Goal: Information Seeking & Learning: Learn about a topic

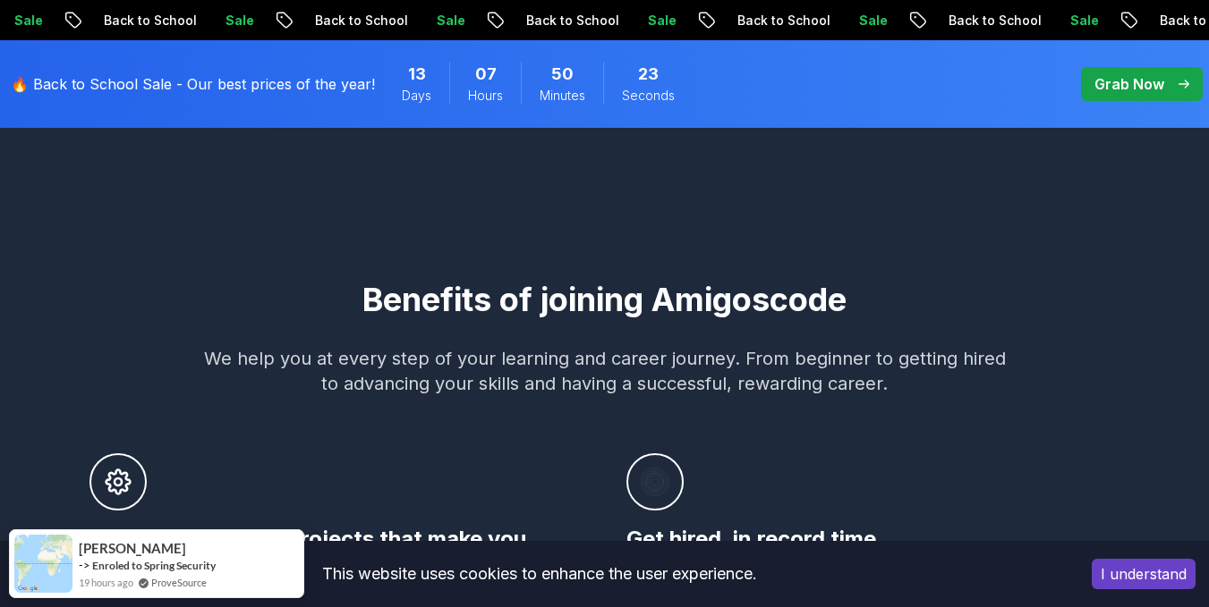
scroll to position [984, 0]
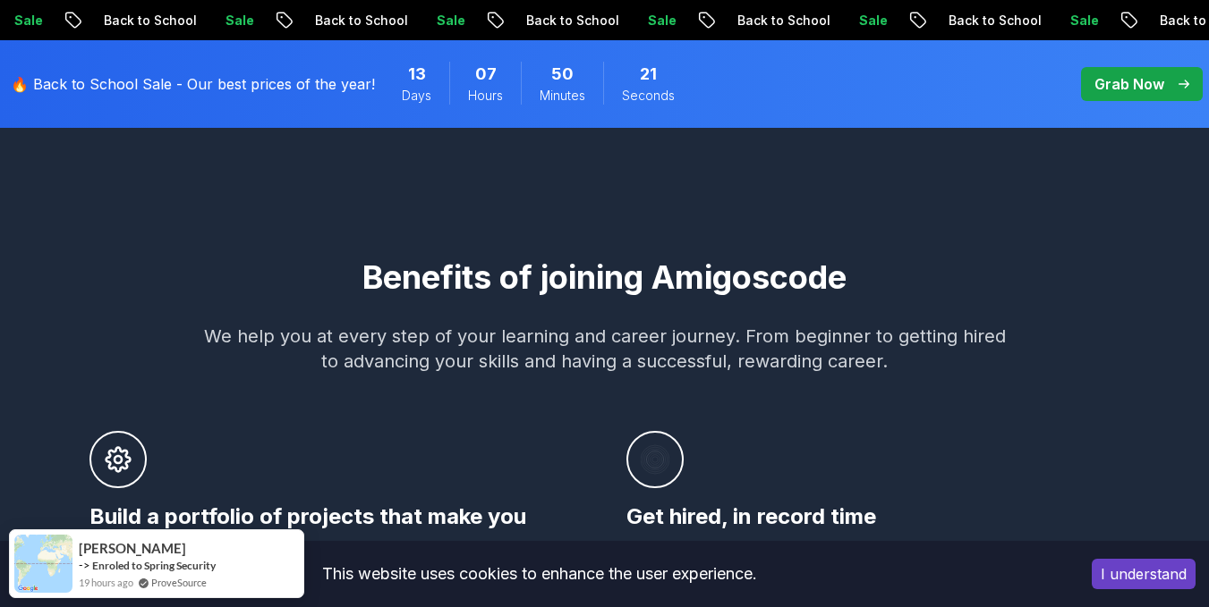
click at [1139, 76] on p "Grab Now" at bounding box center [1129, 83] width 70 height 21
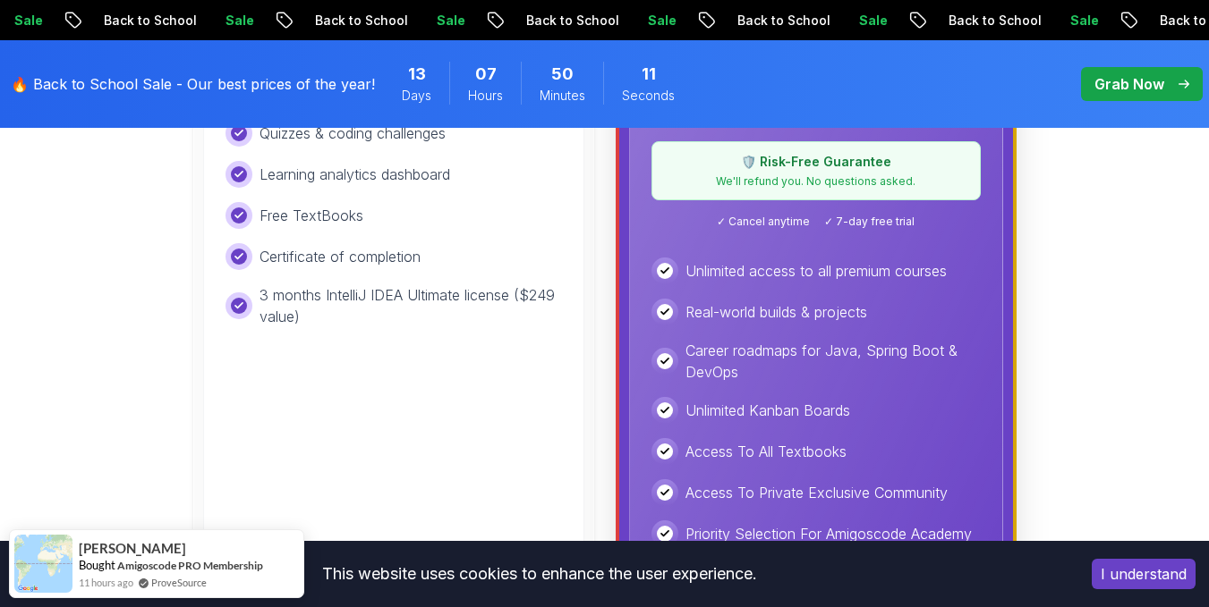
scroll to position [805, 0]
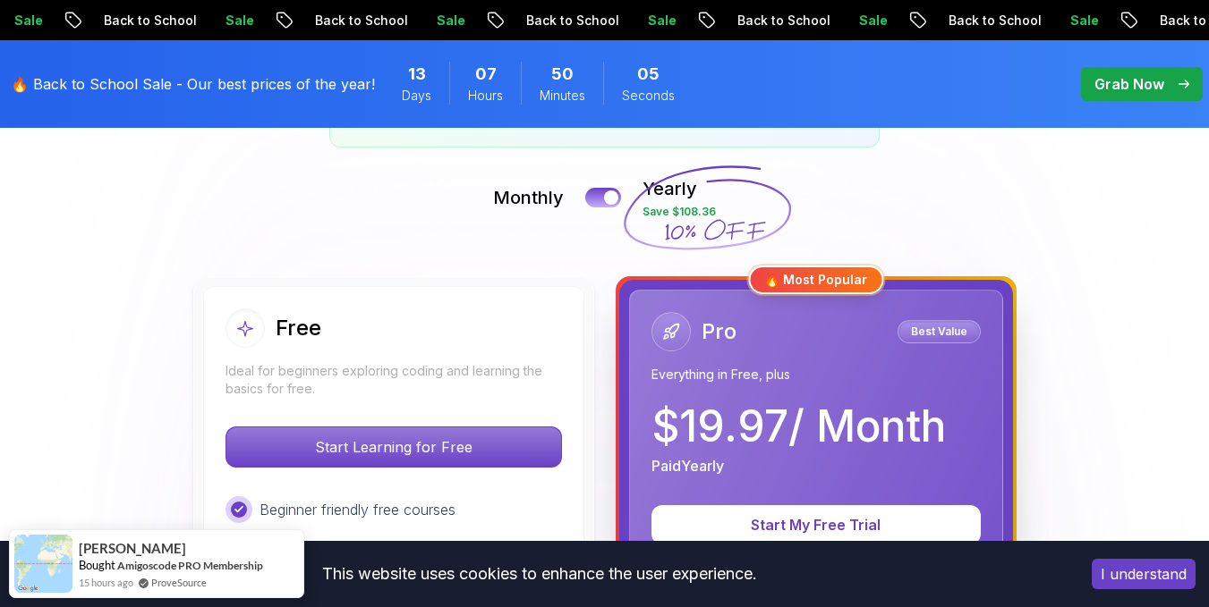
scroll to position [537, 0]
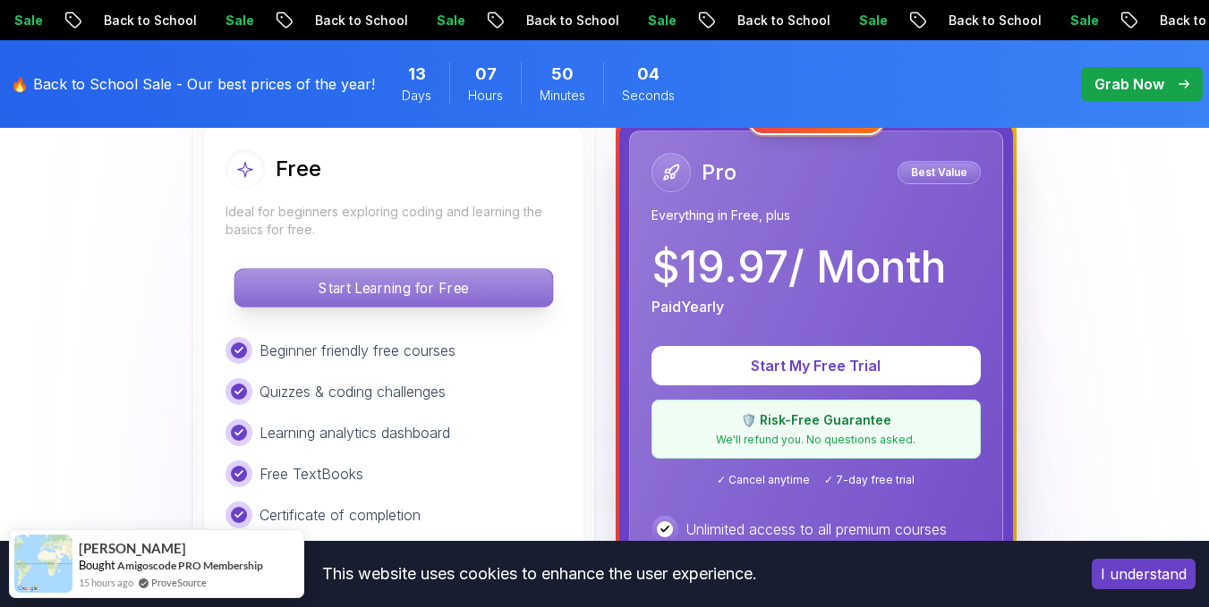
click at [379, 300] on p "Start Learning for Free" at bounding box center [393, 288] width 318 height 38
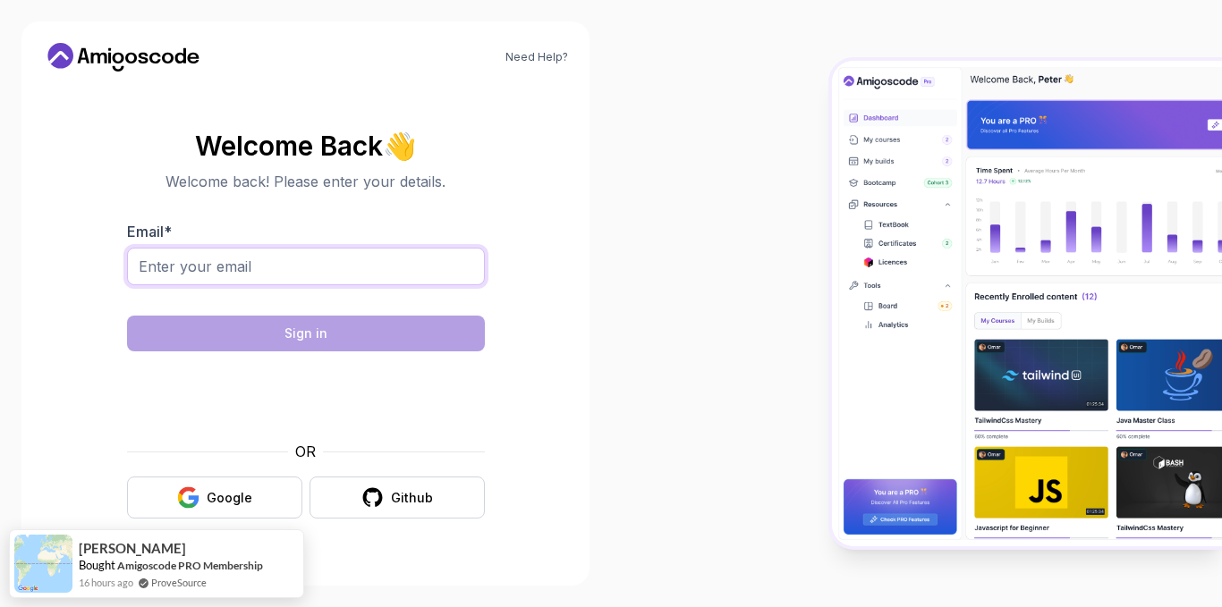
click at [306, 268] on input "Email *" at bounding box center [306, 267] width 358 height 38
type input "es-youssef.darwish2018@alexu.edu.eg"
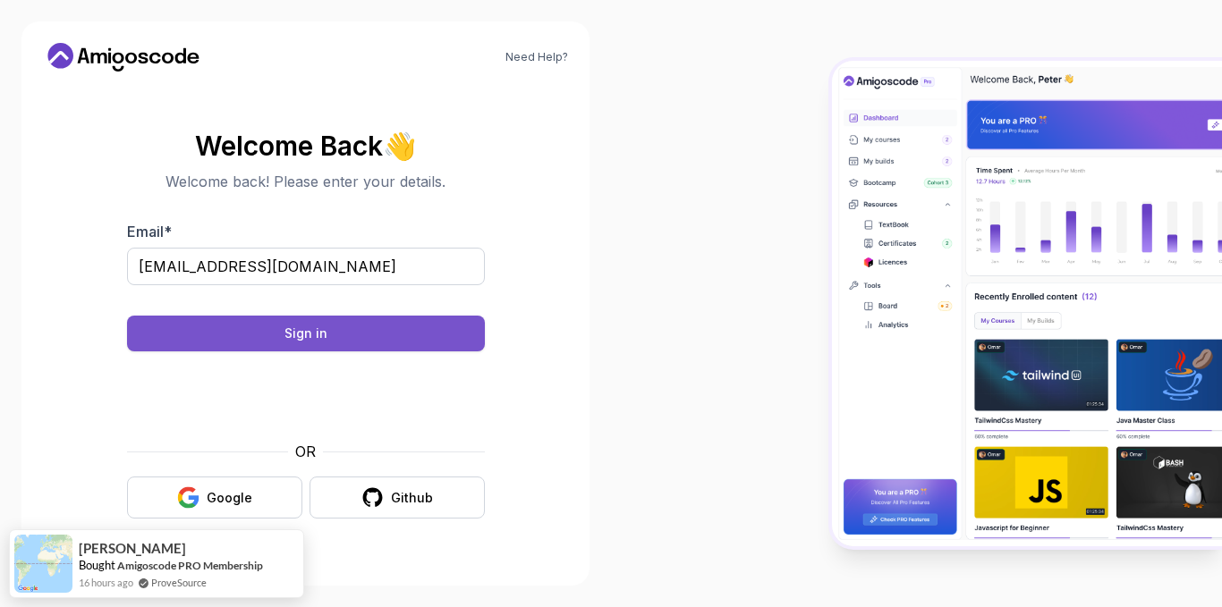
click at [331, 339] on button "Sign in" at bounding box center [306, 334] width 358 height 36
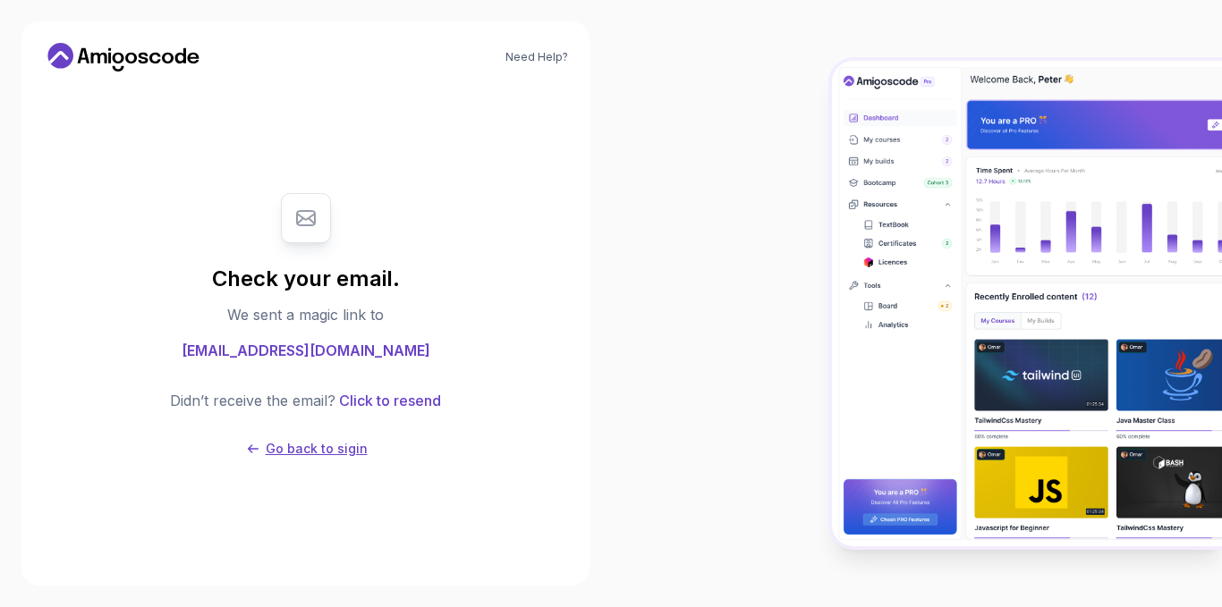
click at [274, 451] on p "Go back to sigin" at bounding box center [317, 449] width 102 height 18
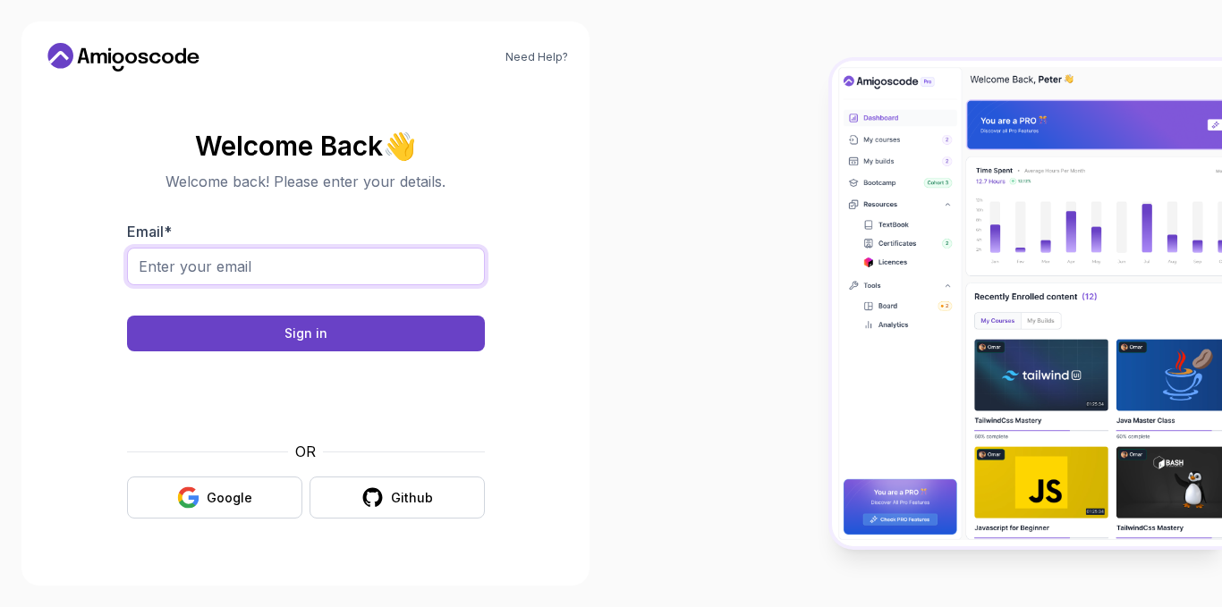
click at [282, 263] on input "Email *" at bounding box center [306, 267] width 358 height 38
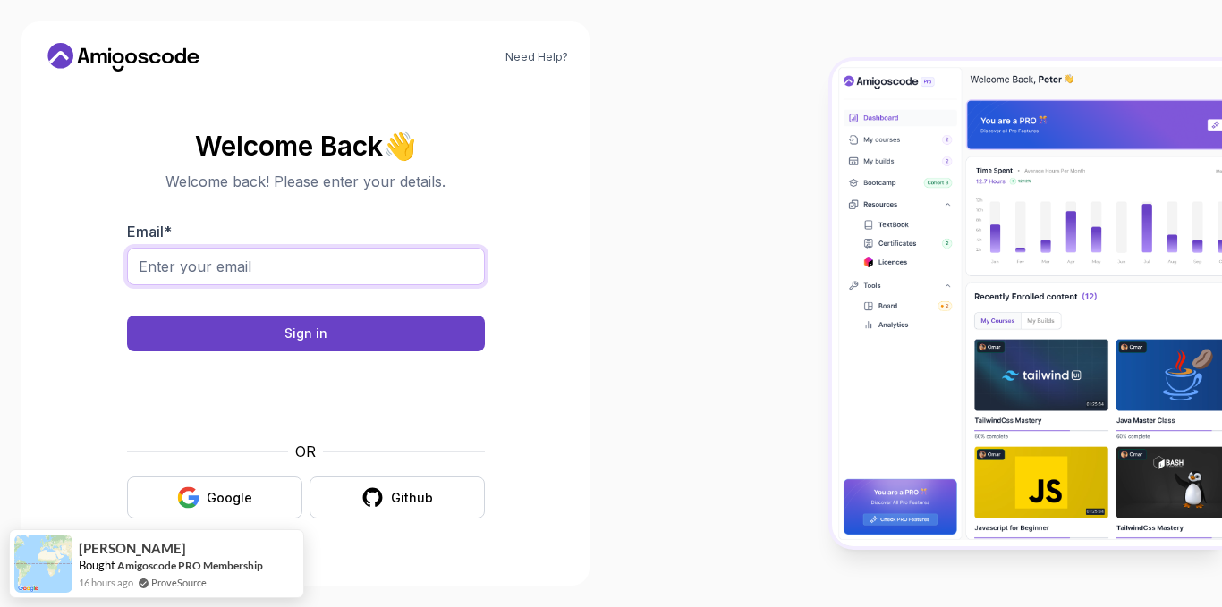
type input "youssefdarwish776@gmail.com"
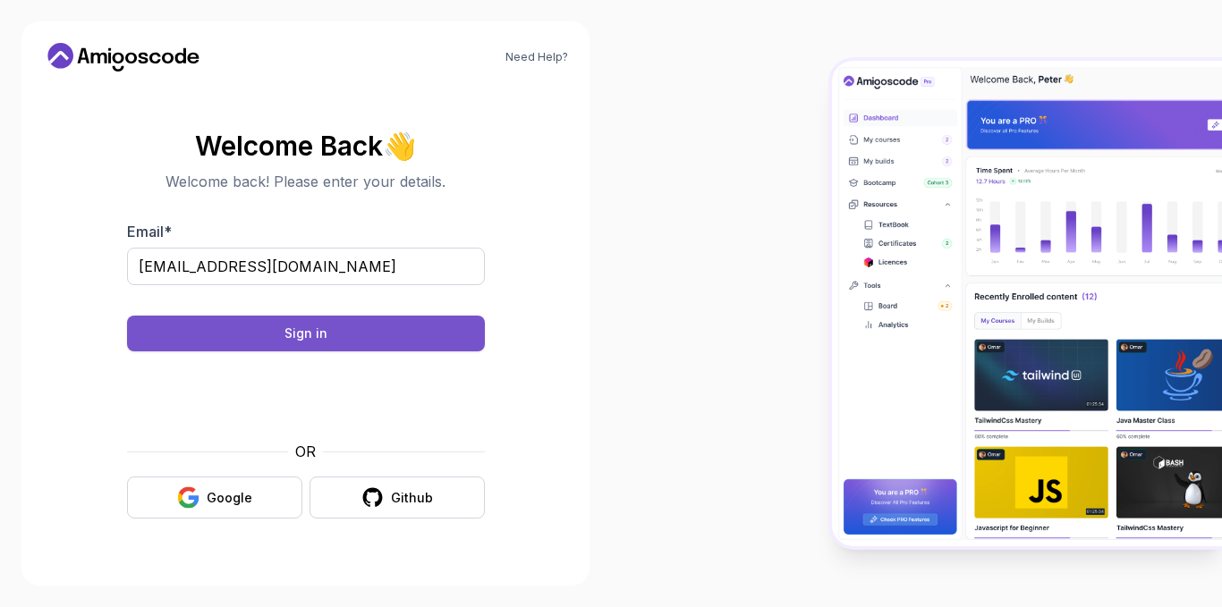
click at [275, 326] on button "Sign in" at bounding box center [306, 334] width 358 height 36
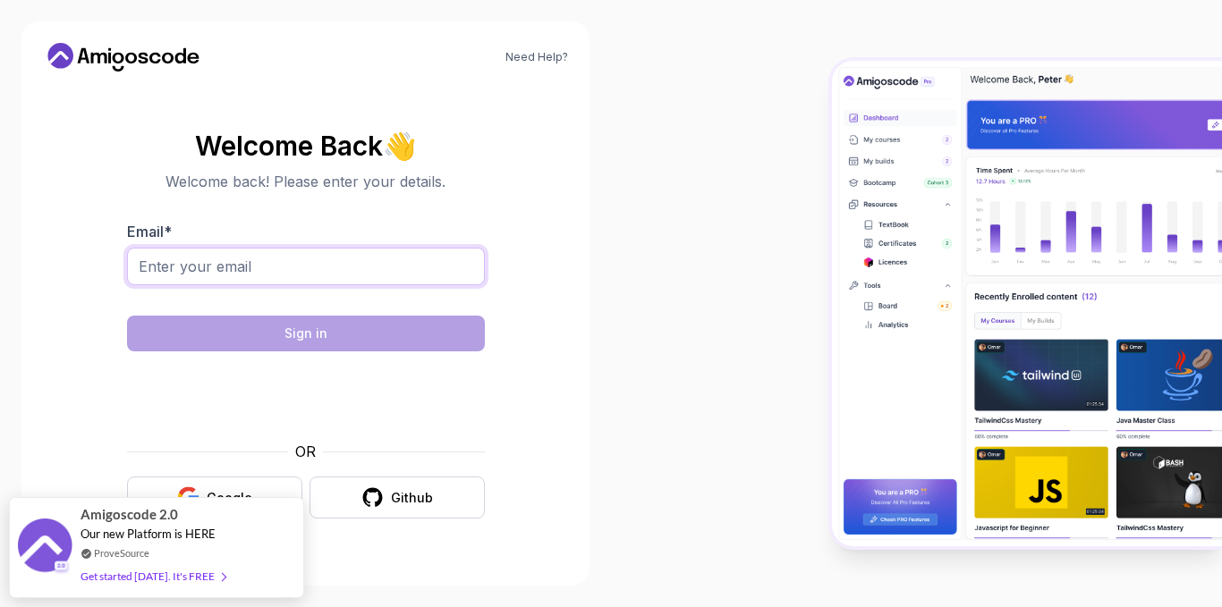
click at [363, 254] on input "Email *" at bounding box center [306, 267] width 358 height 38
type input "youssefdarwish776@gmail.com"
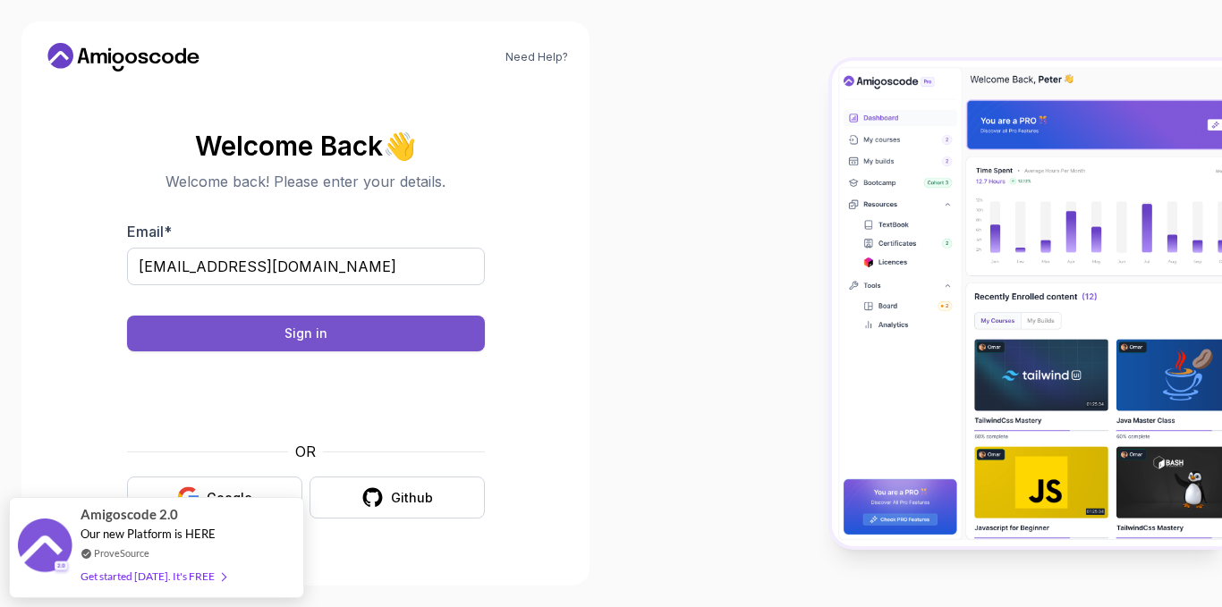
click at [304, 322] on button "Sign in" at bounding box center [306, 334] width 358 height 36
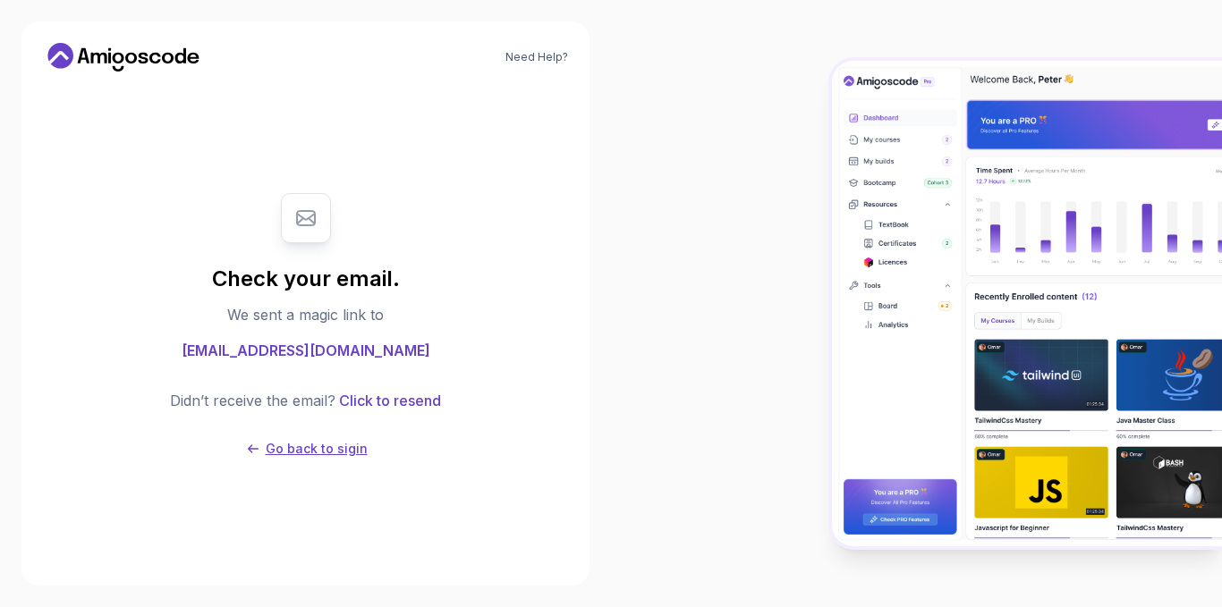
click at [343, 449] on p "Go back to sigin" at bounding box center [317, 449] width 102 height 18
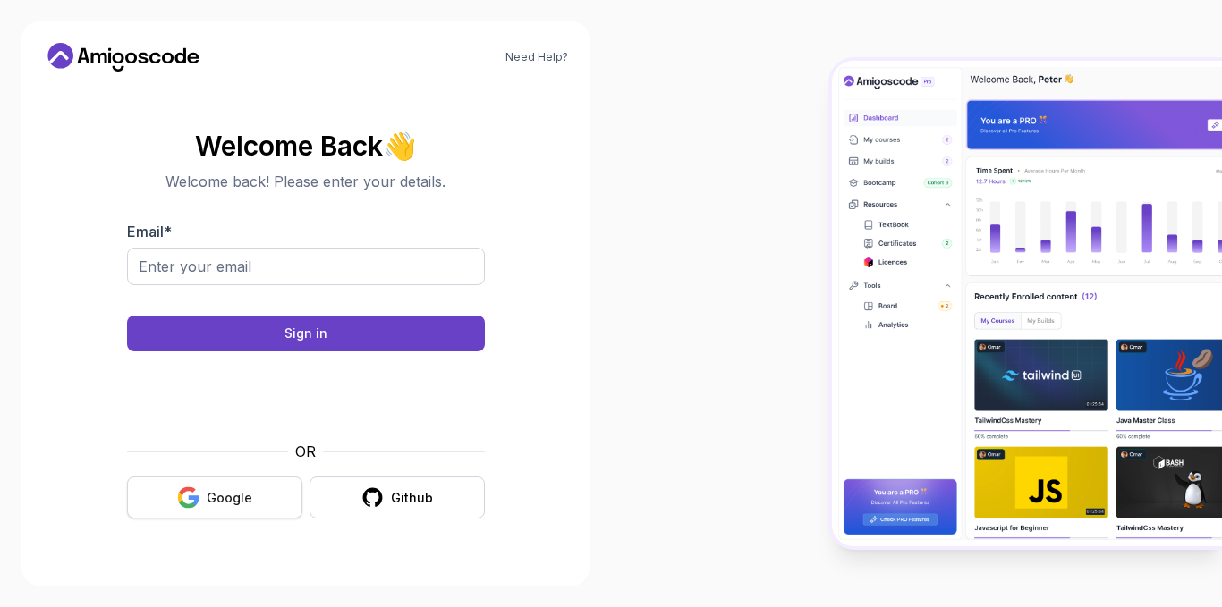
click at [241, 512] on button "Google" at bounding box center [214, 498] width 175 height 42
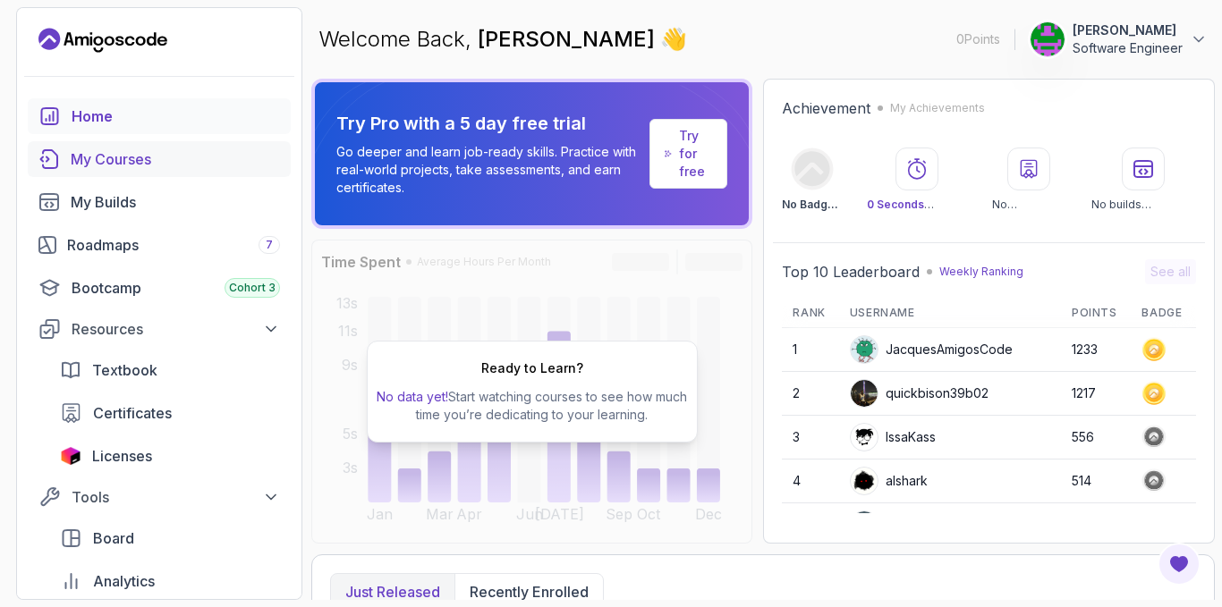
click at [133, 163] on div "My Courses" at bounding box center [175, 159] width 209 height 21
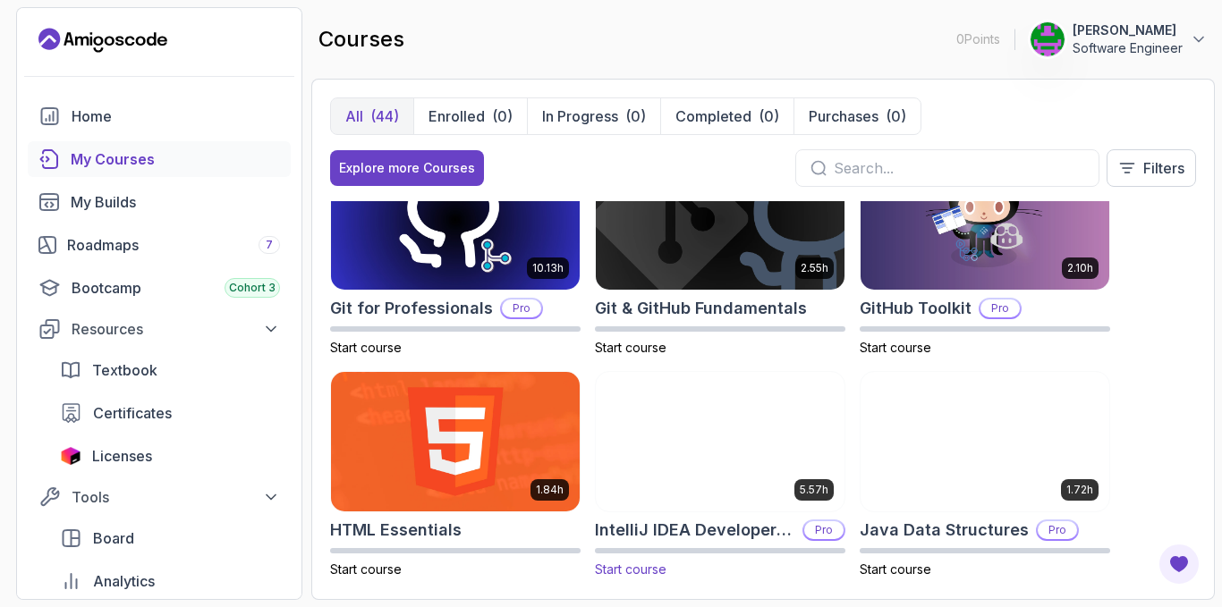
scroll to position [268, 0]
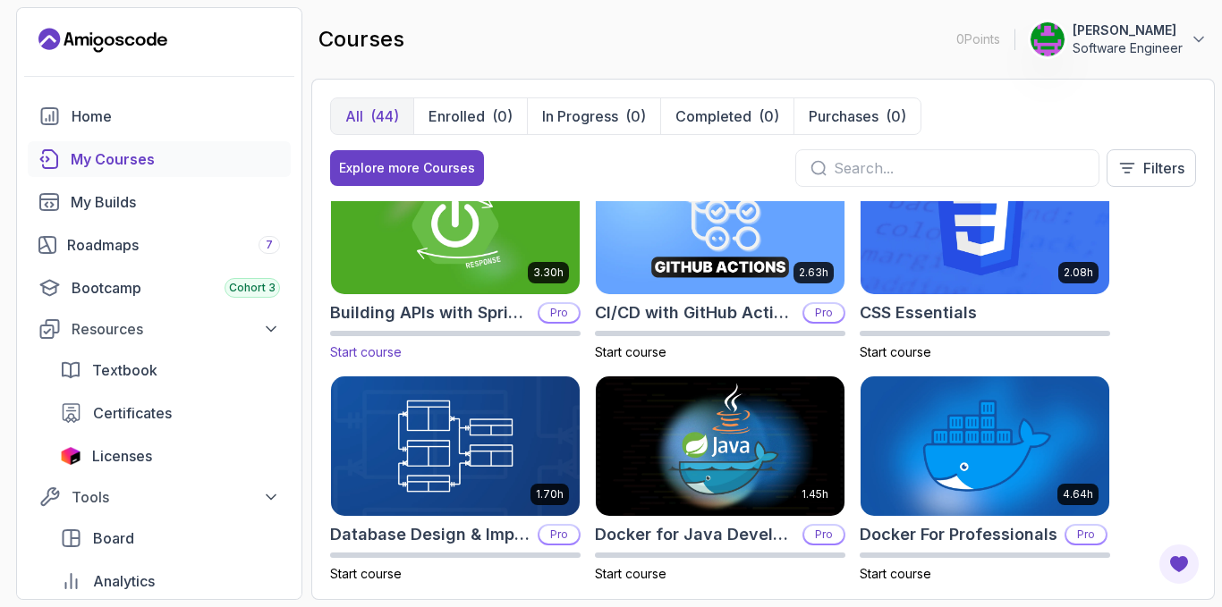
click at [447, 262] on img at bounding box center [455, 225] width 261 height 146
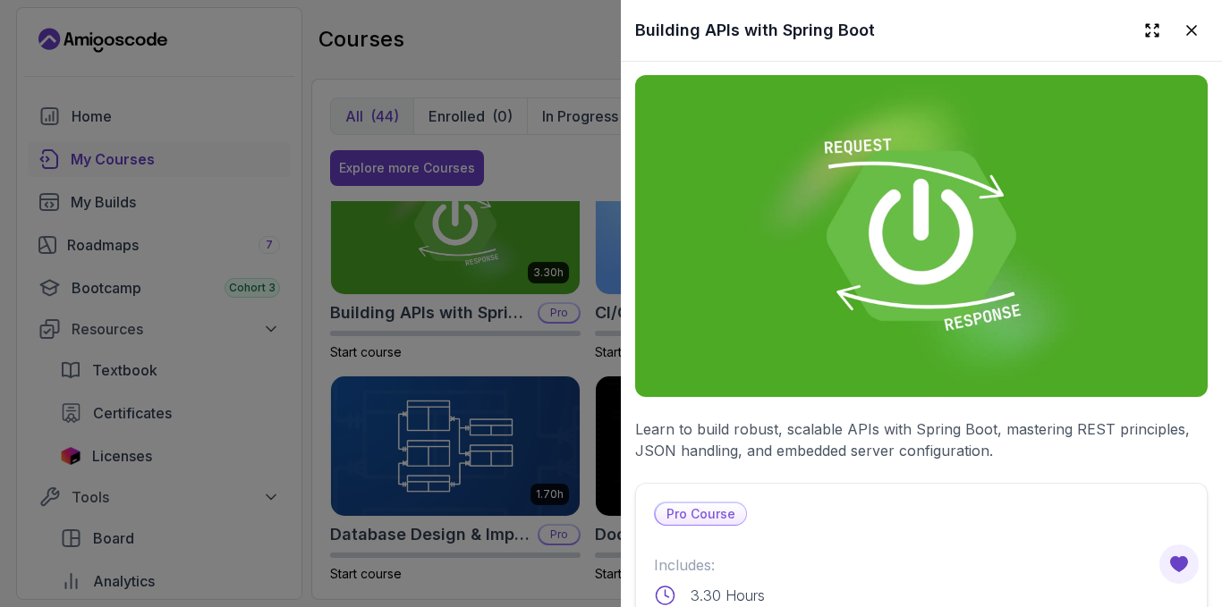
scroll to position [0, 0]
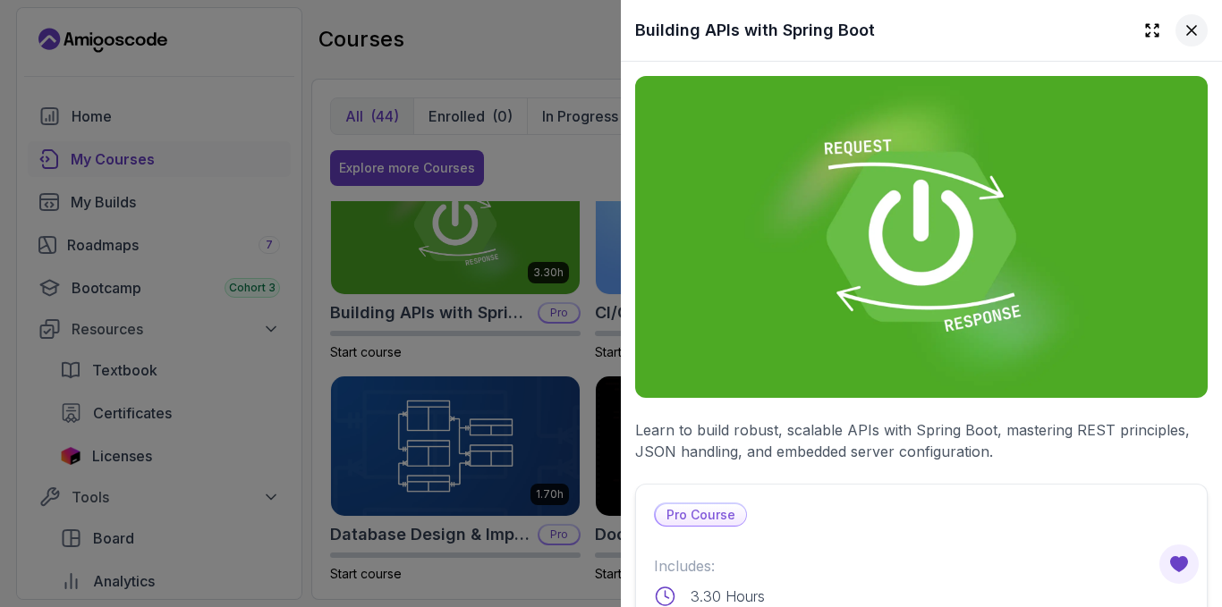
click at [1175, 29] on button at bounding box center [1191, 30] width 32 height 32
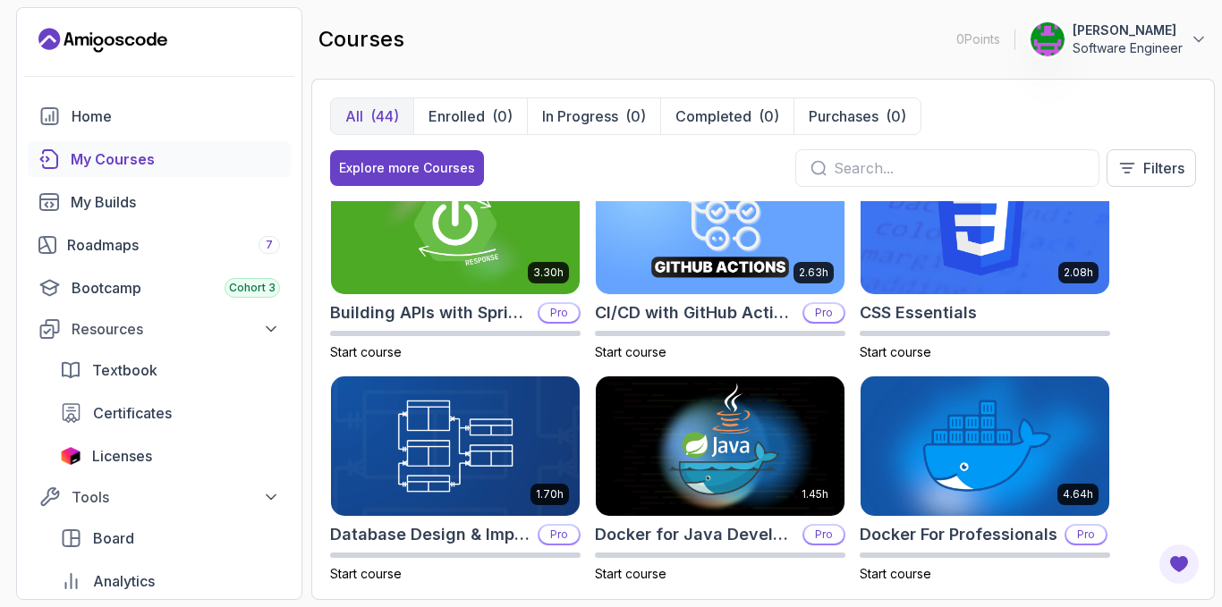
click at [970, 182] on div at bounding box center [947, 168] width 304 height 38
click at [962, 182] on div at bounding box center [947, 168] width 304 height 38
click at [951, 168] on input "text" at bounding box center [959, 167] width 250 height 21
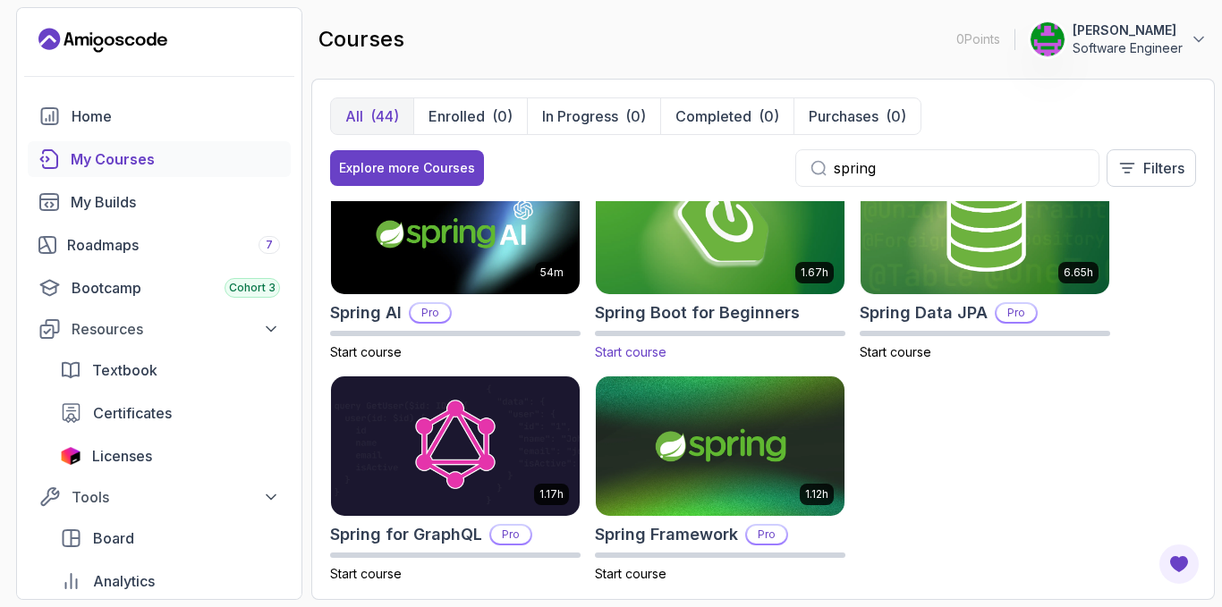
scroll to position [179, 0]
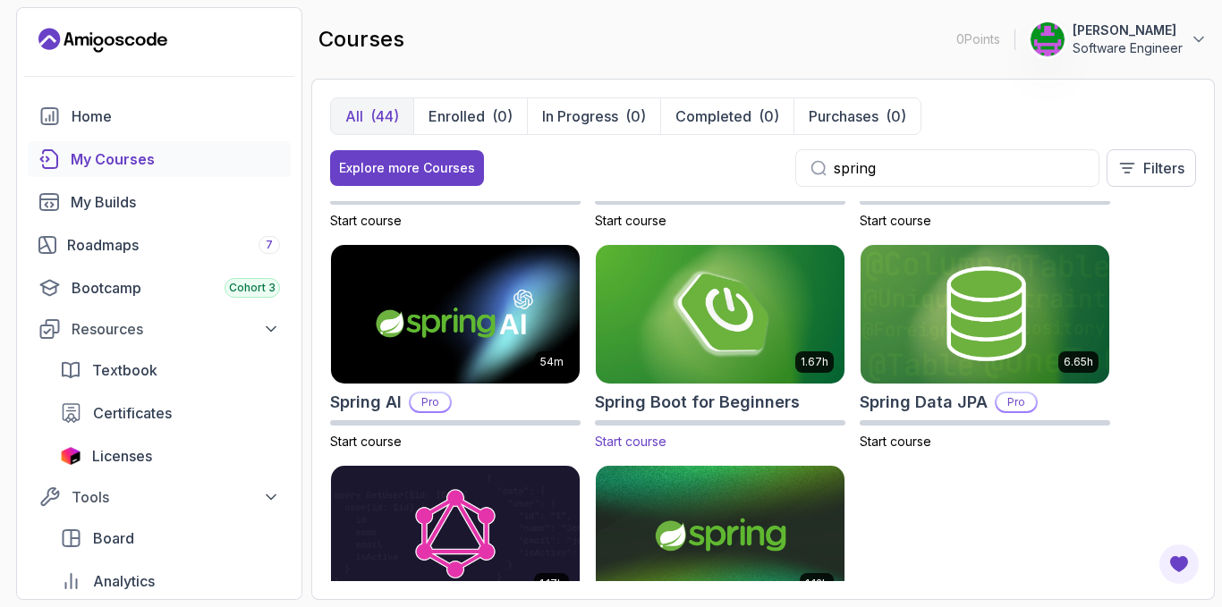
type input "spring"
click at [747, 332] on img at bounding box center [720, 315] width 261 height 146
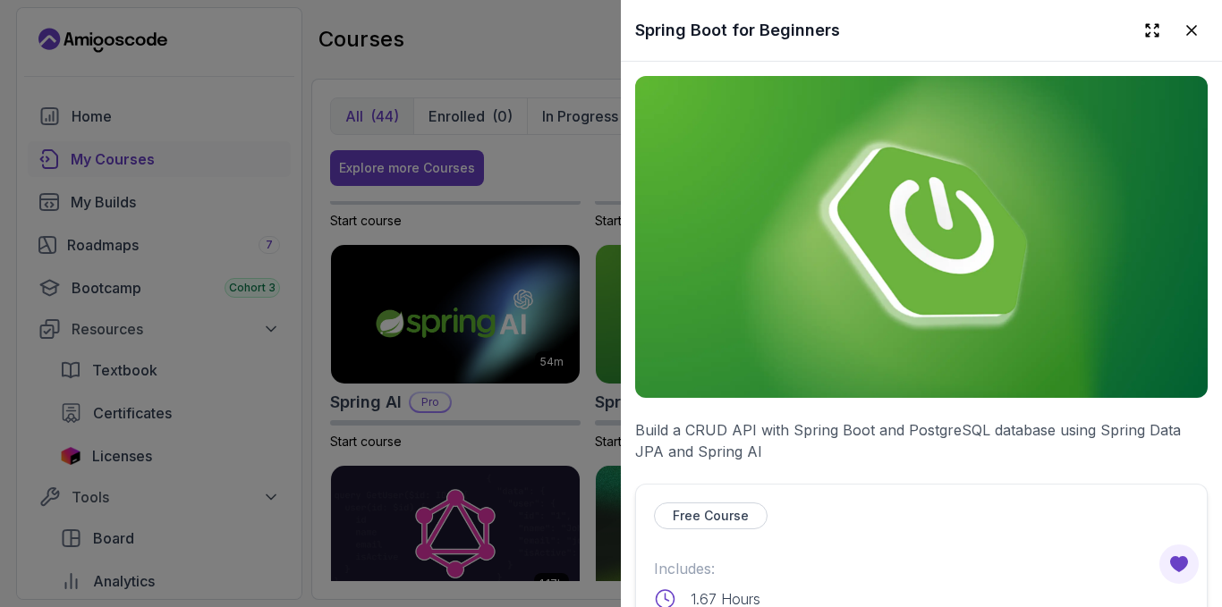
scroll to position [358, 0]
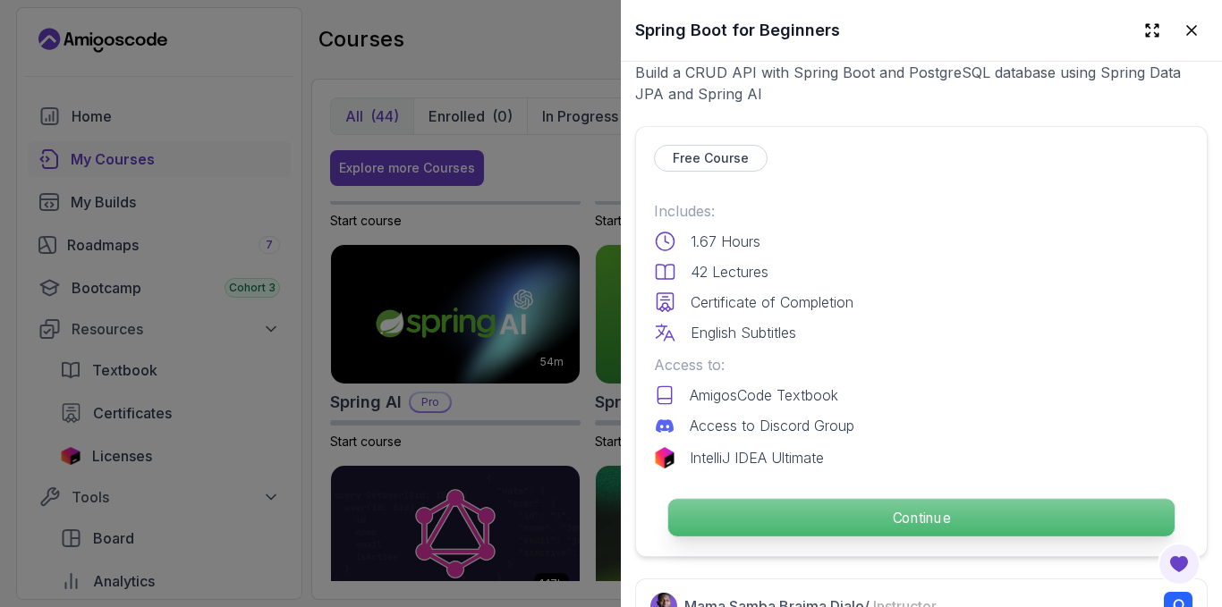
click at [899, 505] on p "Continue" at bounding box center [921, 518] width 506 height 38
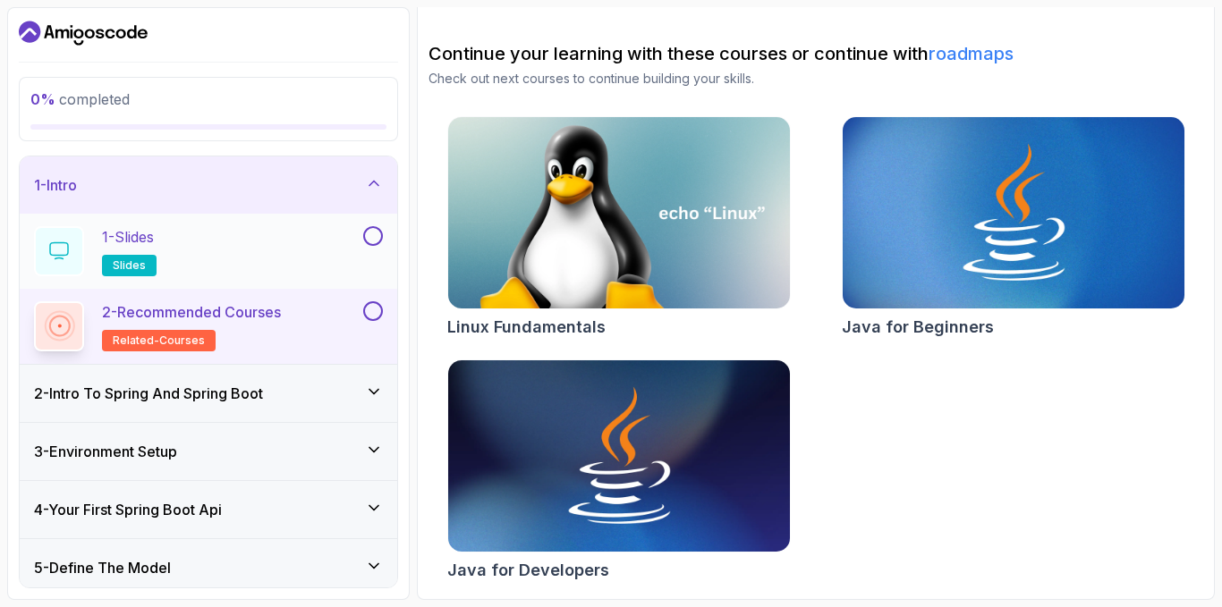
click at [228, 250] on div "1 - Slides slides" at bounding box center [197, 251] width 326 height 50
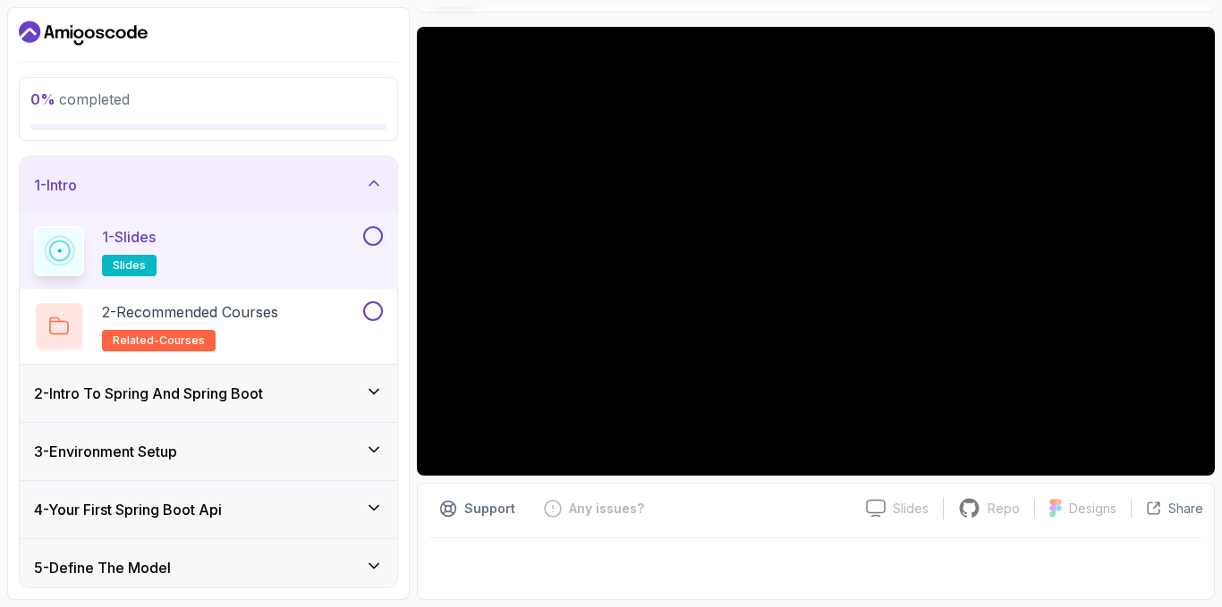
scroll to position [132, 0]
click at [327, 399] on div "2 - Intro To Spring And Spring Boot" at bounding box center [208, 393] width 349 height 21
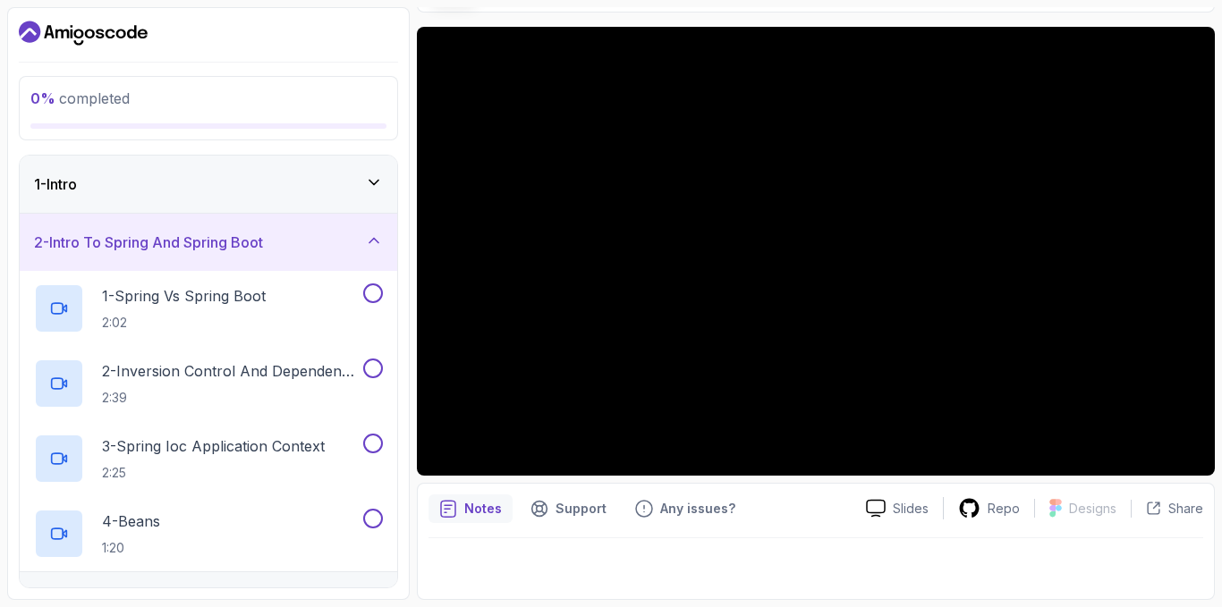
click at [316, 243] on div "2 - Intro To Spring And Spring Boot" at bounding box center [208, 242] width 349 height 21
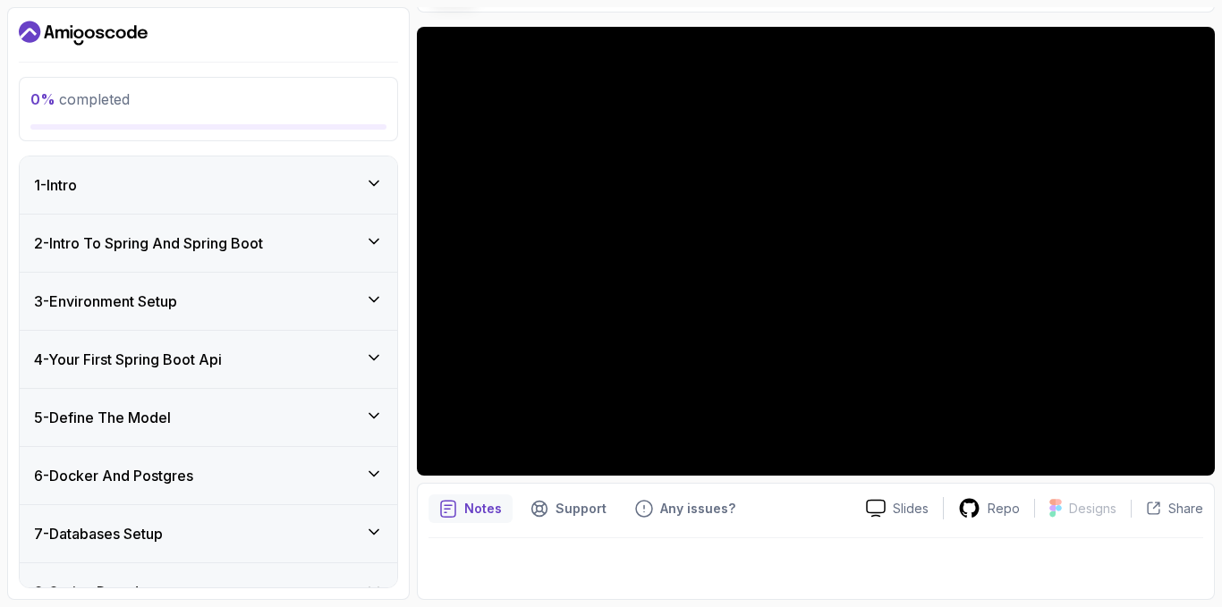
click at [265, 199] on div "1 - Intro" at bounding box center [209, 185] width 378 height 57
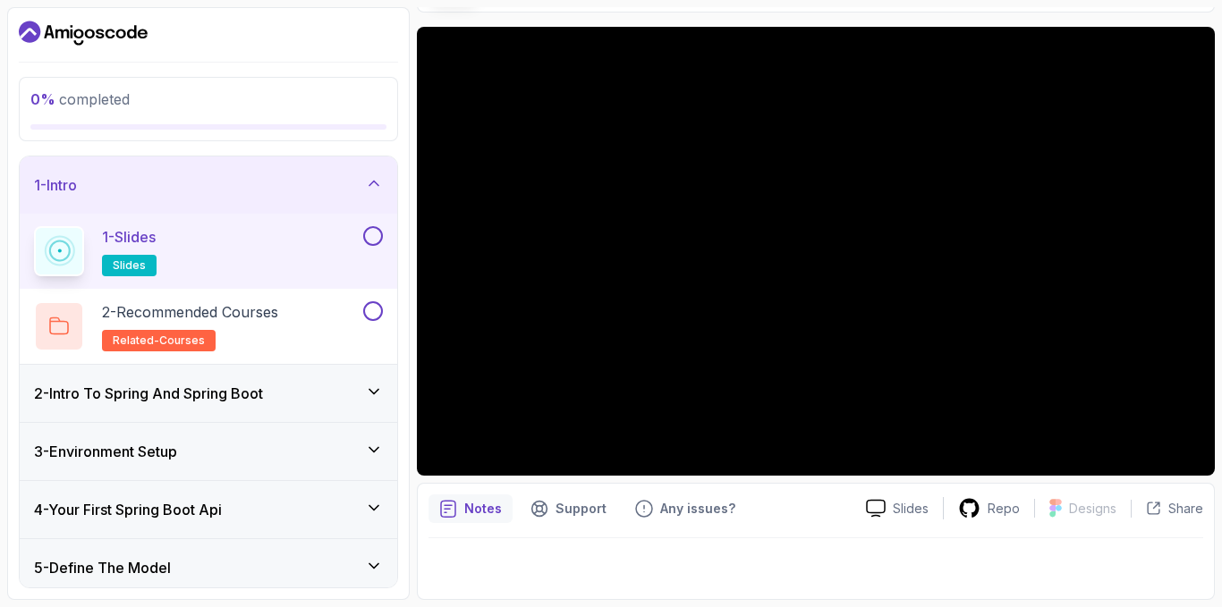
click at [372, 235] on button at bounding box center [373, 236] width 20 height 20
click at [301, 319] on div "2 - Recommended Courses related-courses" at bounding box center [197, 326] width 326 height 50
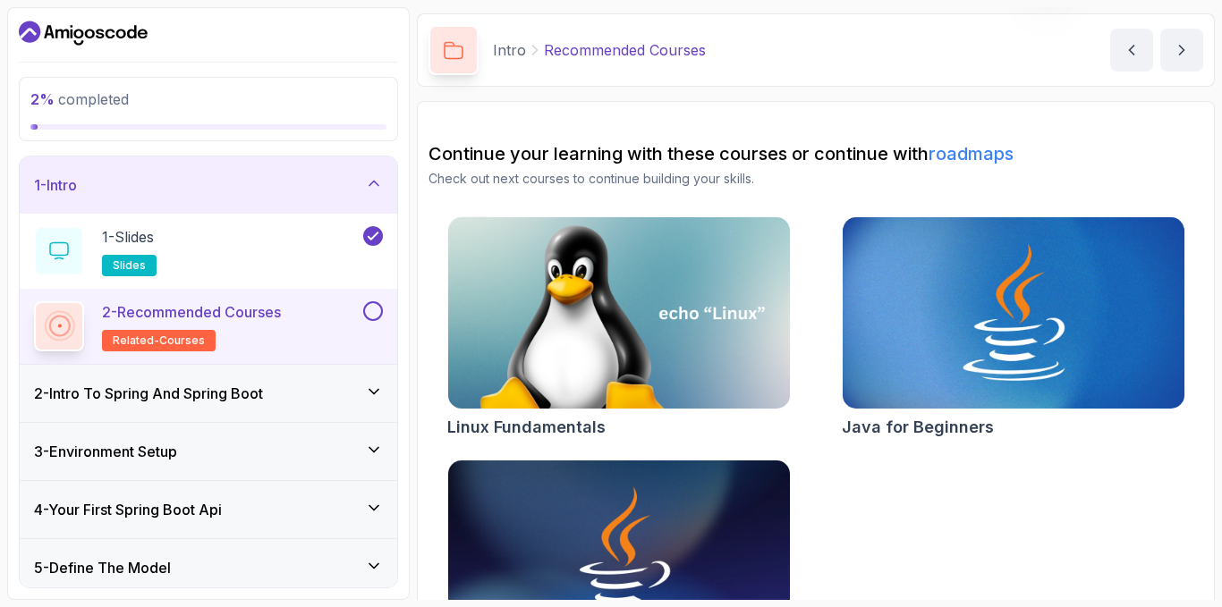
scroll to position [158, 0]
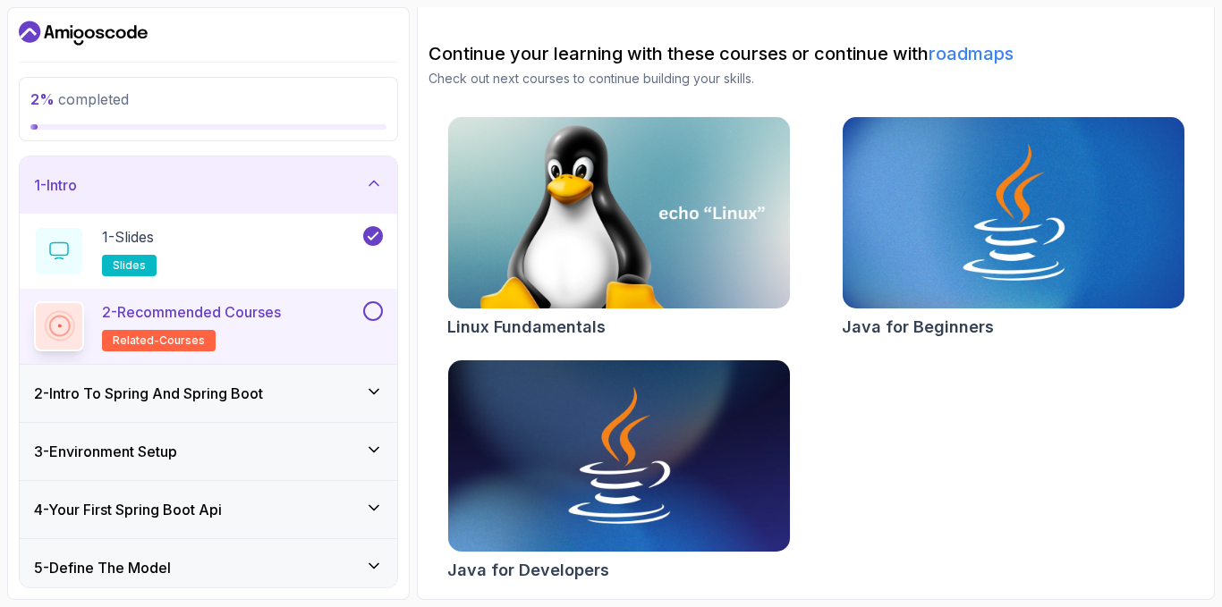
click at [327, 387] on div "2 - Intro To Spring And Spring Boot" at bounding box center [208, 393] width 349 height 21
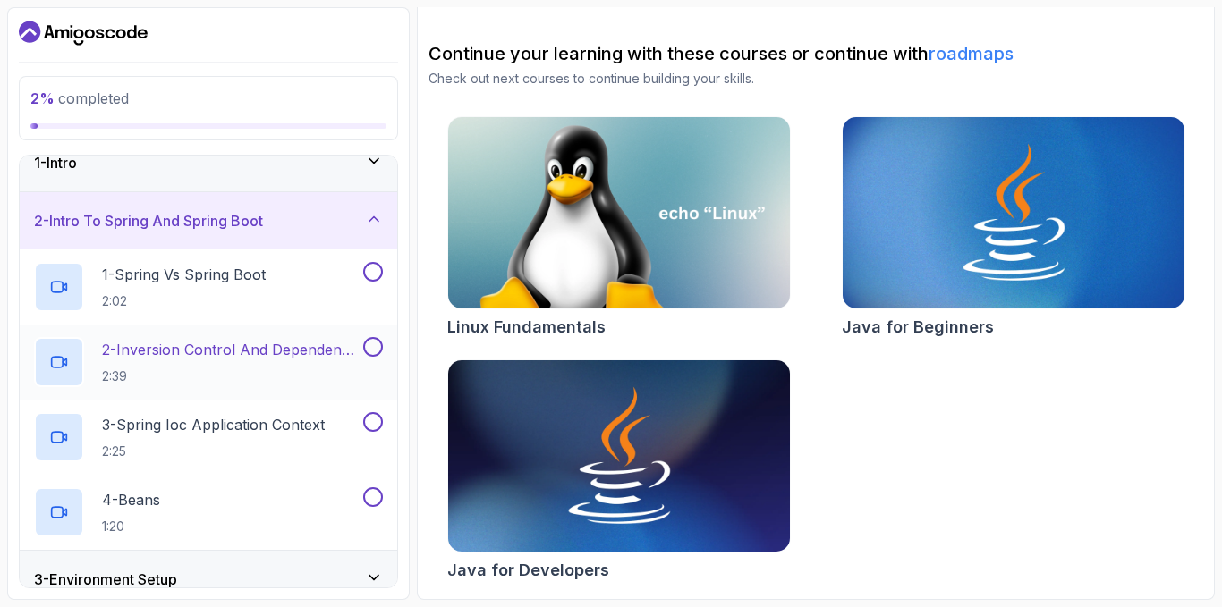
scroll to position [0, 0]
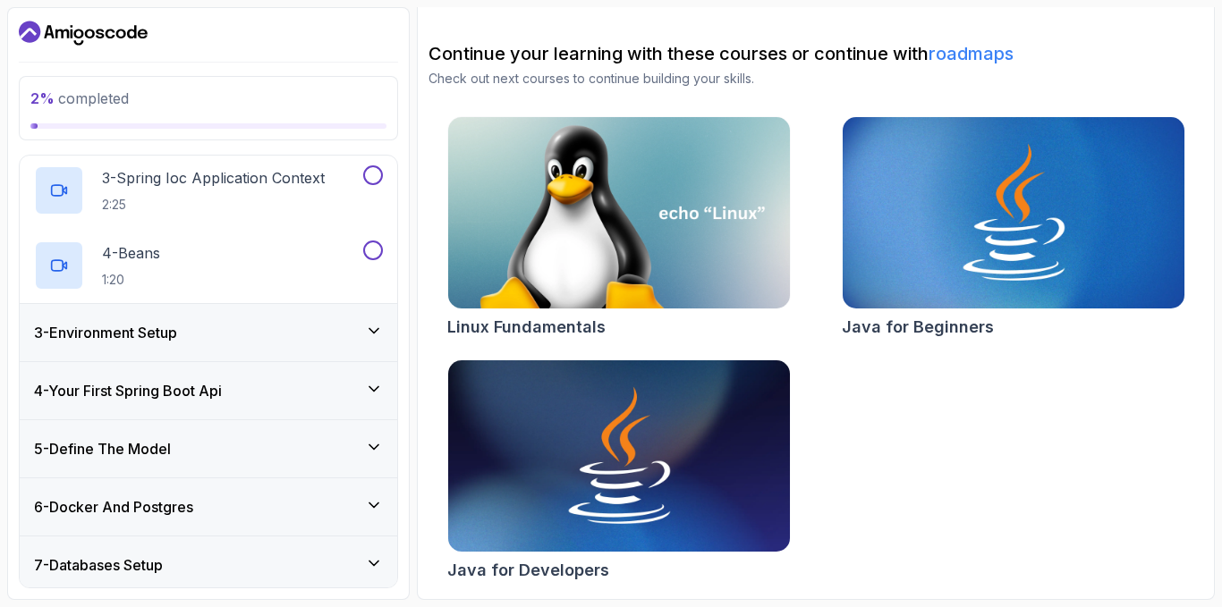
click at [254, 342] on div "3 - Environment Setup" at bounding box center [208, 332] width 349 height 21
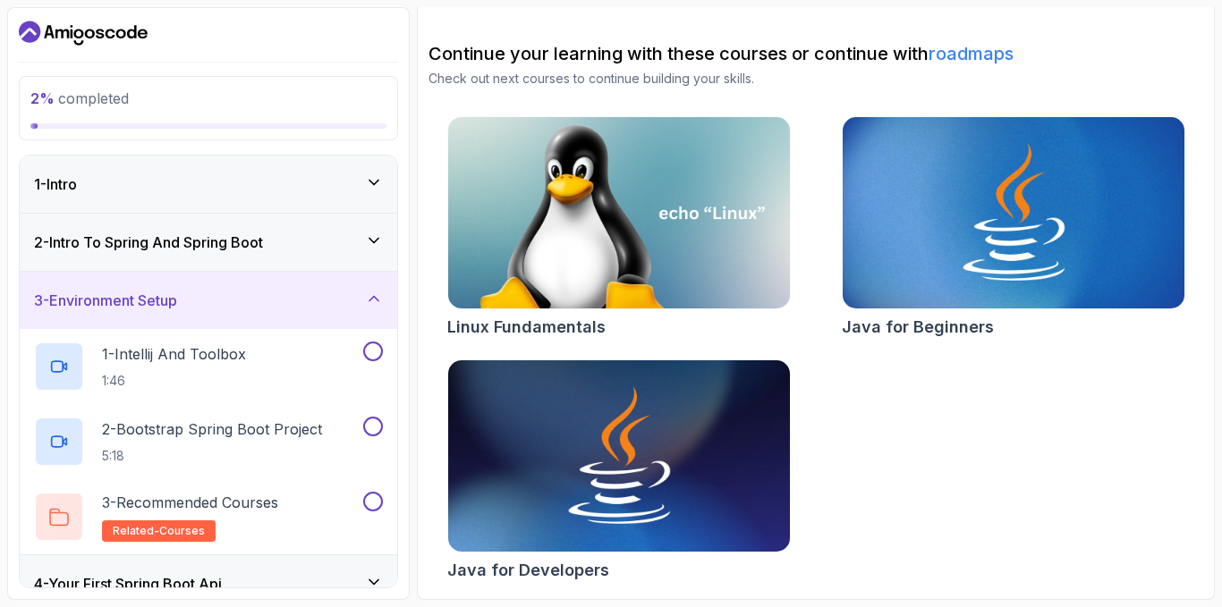
click at [233, 310] on div "3 - Environment Setup" at bounding box center [208, 300] width 349 height 21
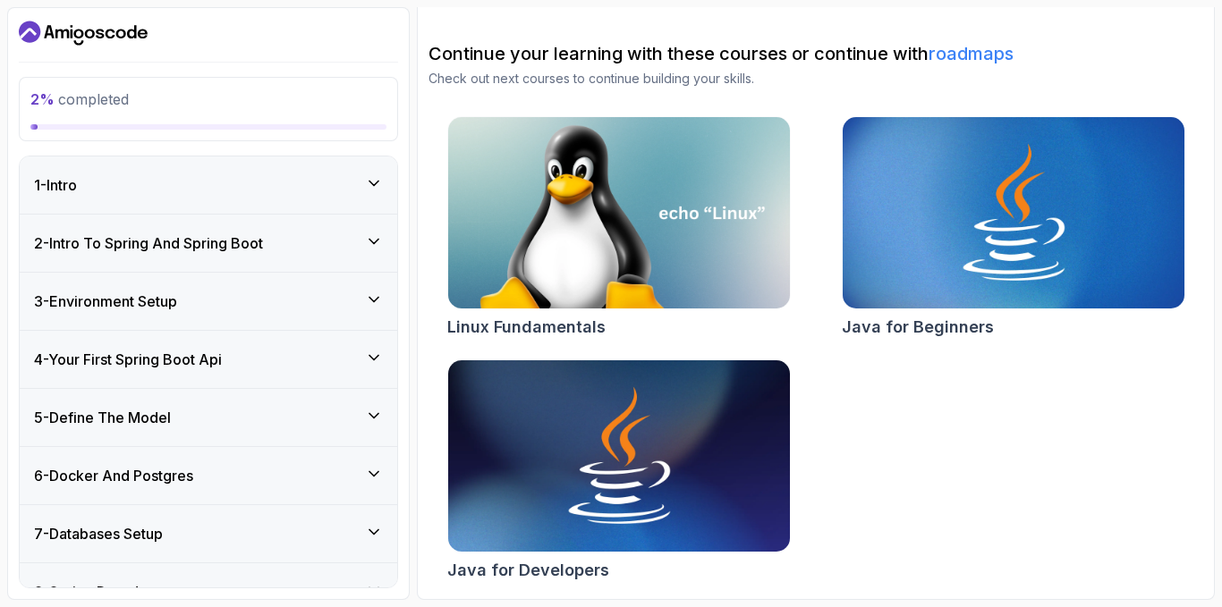
click at [247, 250] on h3 "2 - Intro To Spring And Spring Boot" at bounding box center [148, 243] width 229 height 21
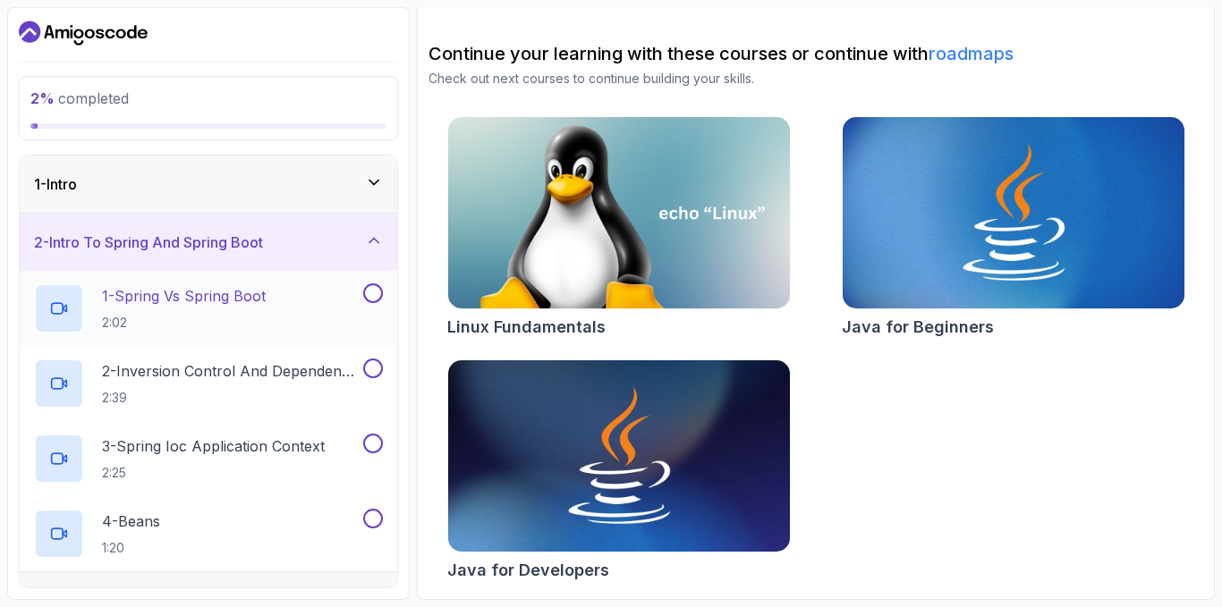
click at [204, 313] on h2 "1 - Spring Vs Spring Boot 2:02" at bounding box center [184, 308] width 164 height 47
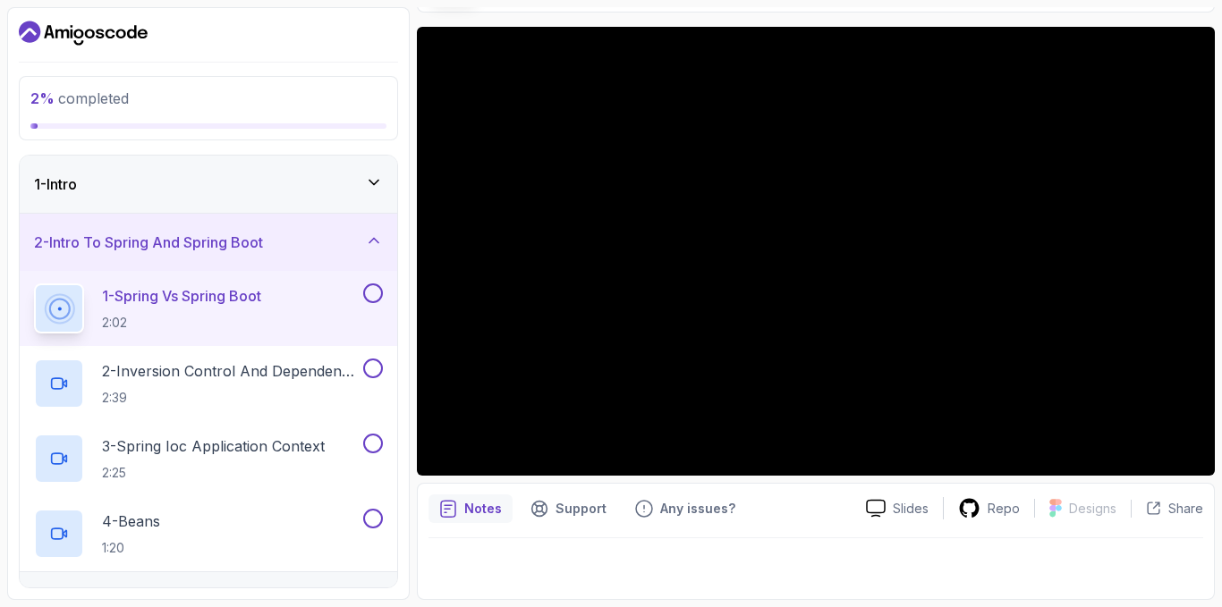
scroll to position [43, 0]
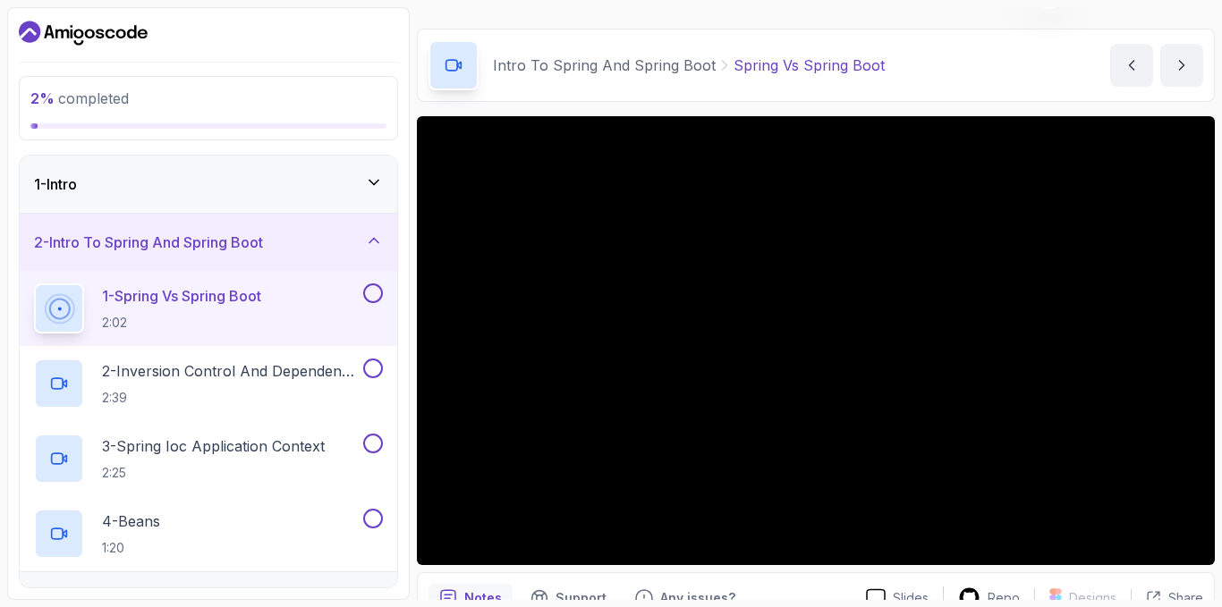
click at [250, 185] on div "1 - Intro" at bounding box center [208, 184] width 349 height 21
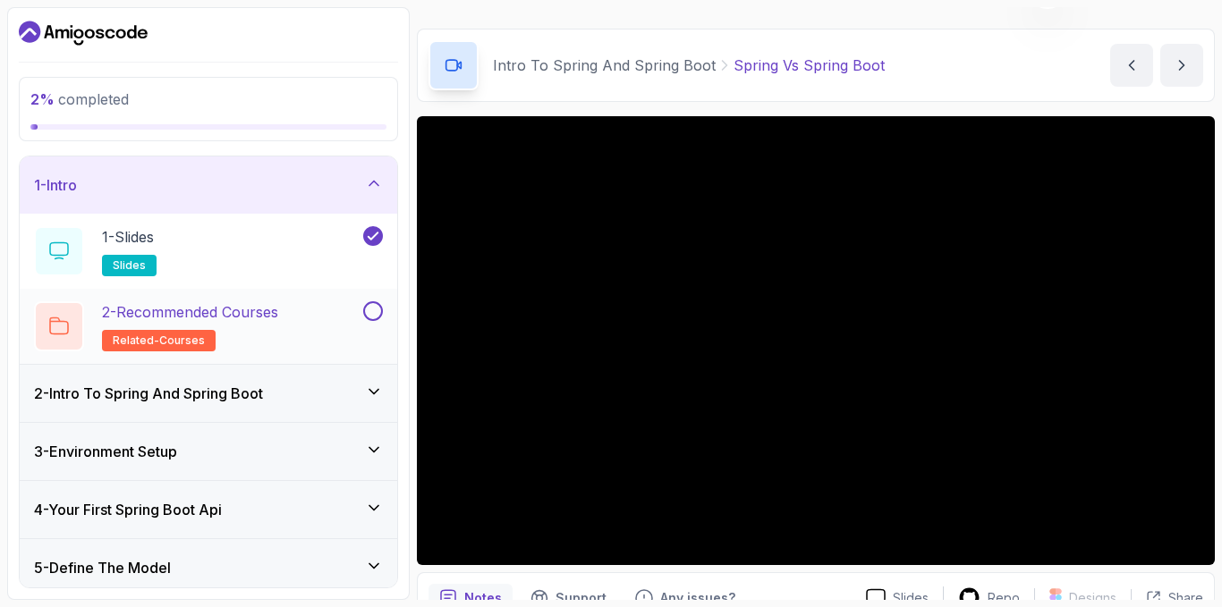
click at [372, 312] on button at bounding box center [373, 311] width 20 height 20
click at [367, 173] on div "1 - Intro" at bounding box center [209, 185] width 378 height 57
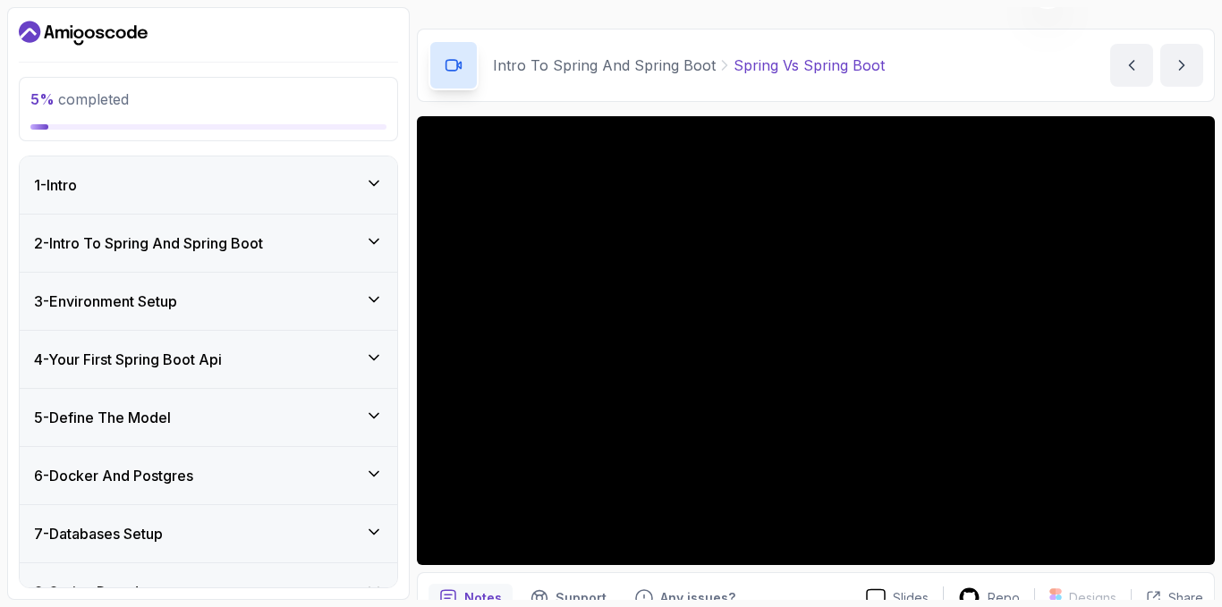
click at [188, 236] on h3 "2 - Intro To Spring And Spring Boot" at bounding box center [148, 243] width 229 height 21
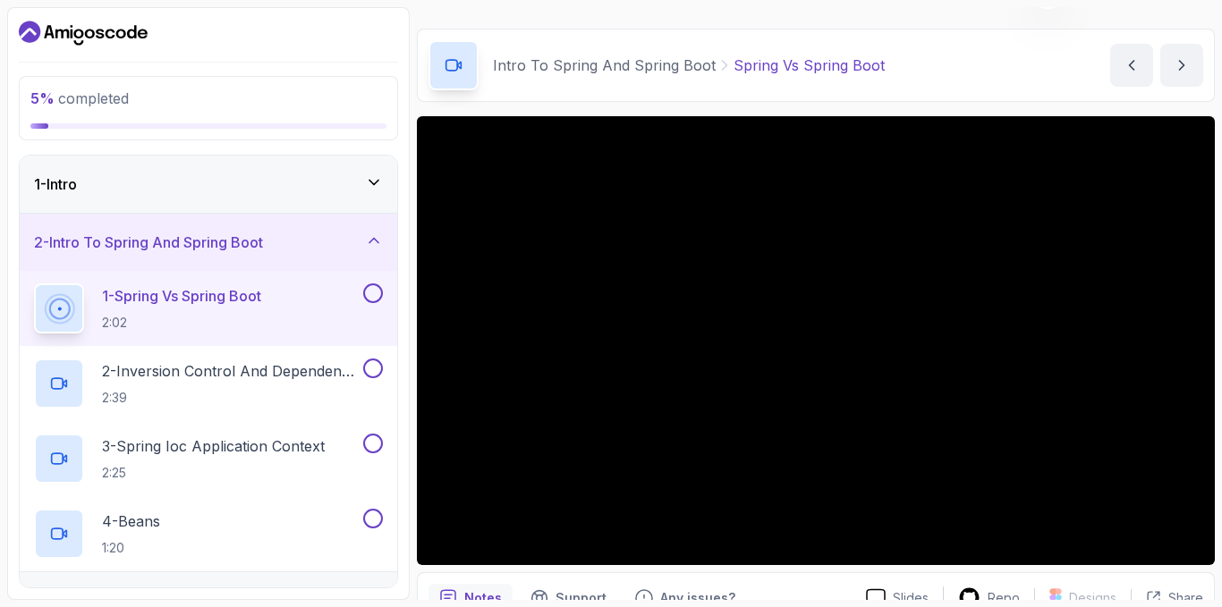
click at [188, 236] on h3 "2 - Intro To Spring And Spring Boot" at bounding box center [148, 242] width 229 height 21
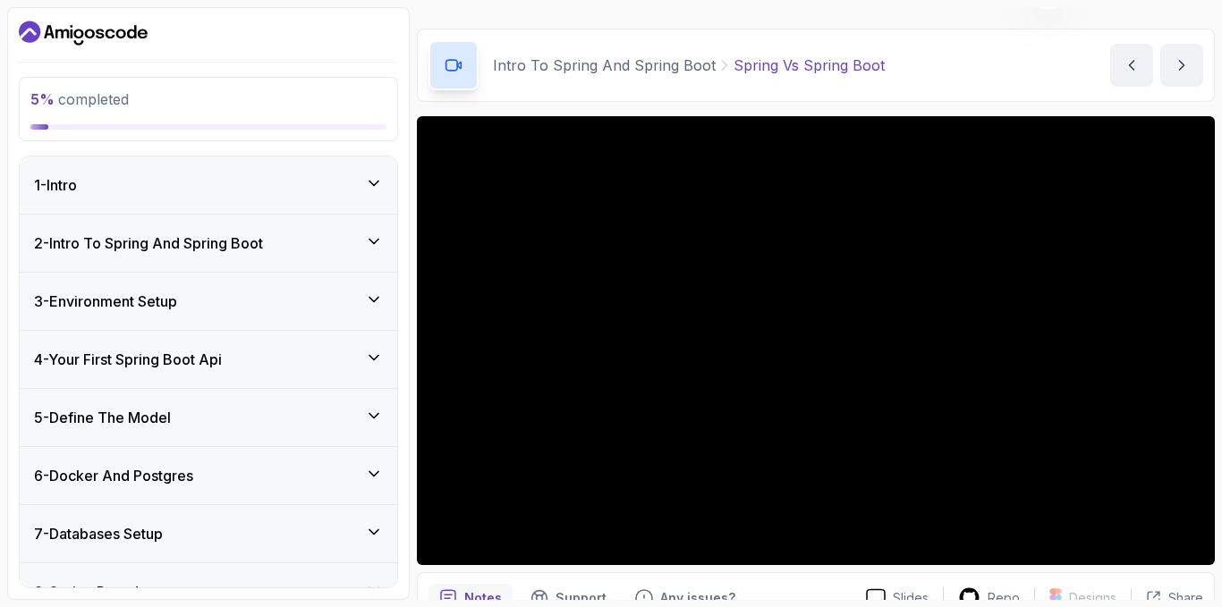
click at [199, 291] on div "3 - Environment Setup" at bounding box center [208, 301] width 349 height 21
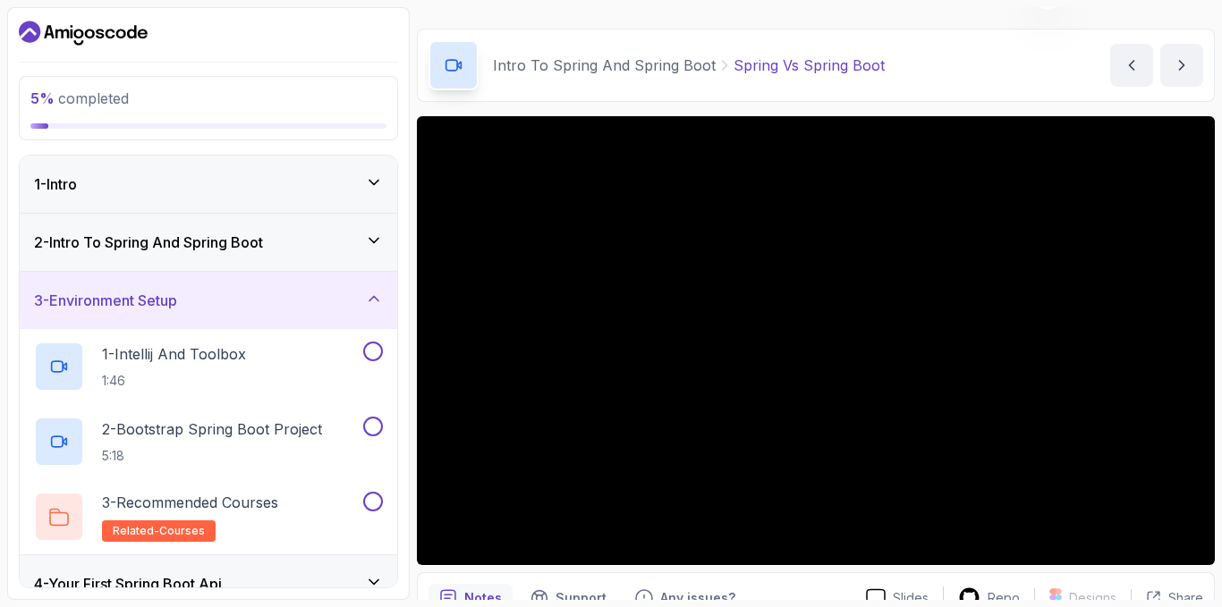
click at [199, 291] on div "3 - Environment Setup" at bounding box center [208, 300] width 349 height 21
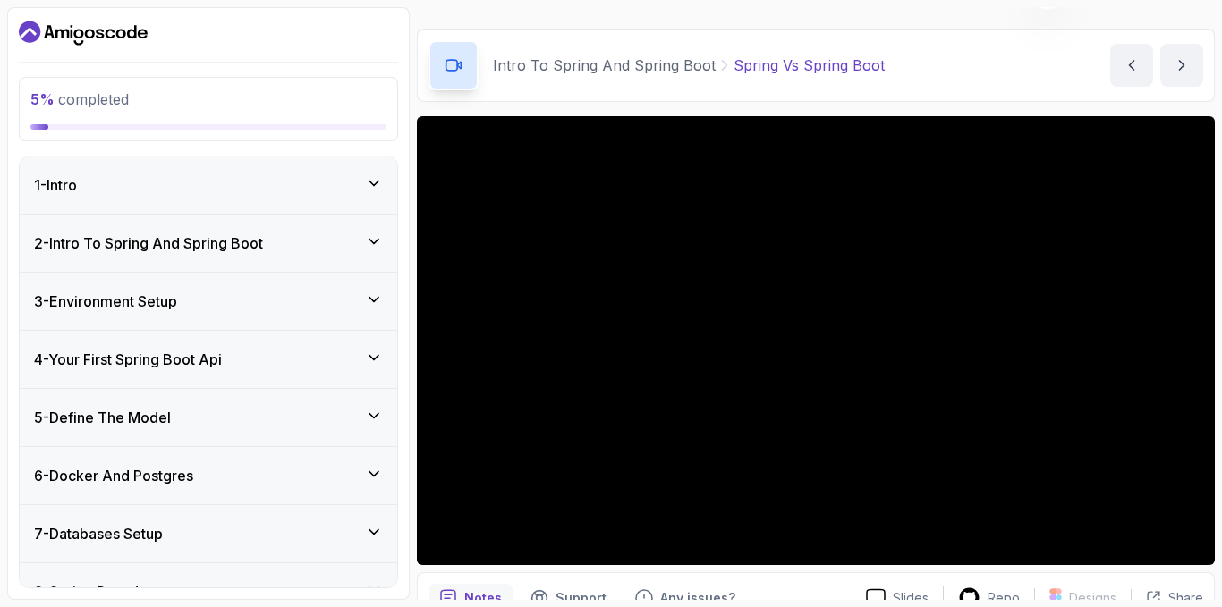
click at [207, 245] on h3 "2 - Intro To Spring And Spring Boot" at bounding box center [148, 243] width 229 height 21
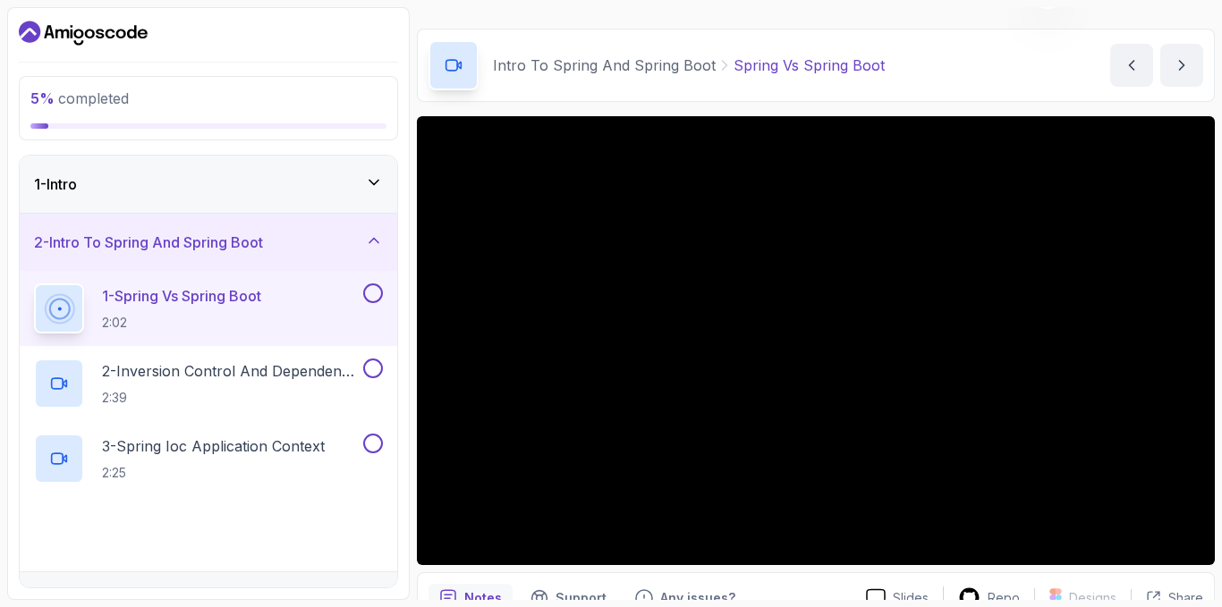
click at [207, 245] on h3 "2 - Intro To Spring And Spring Boot" at bounding box center [148, 242] width 229 height 21
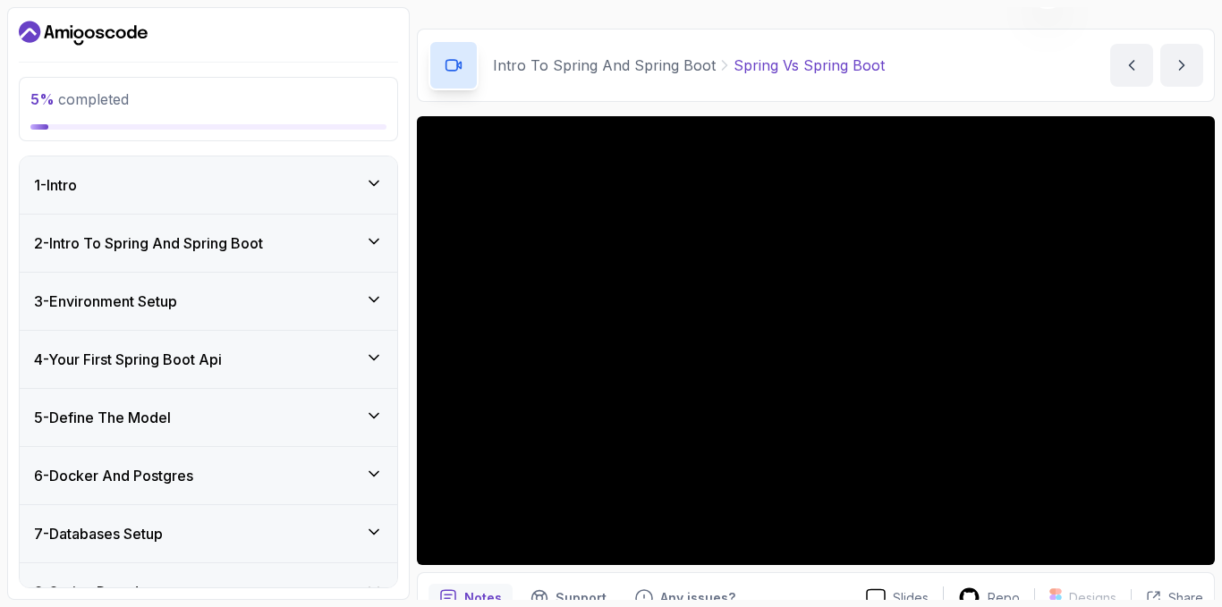
click at [216, 199] on div "1 - Intro" at bounding box center [209, 185] width 378 height 57
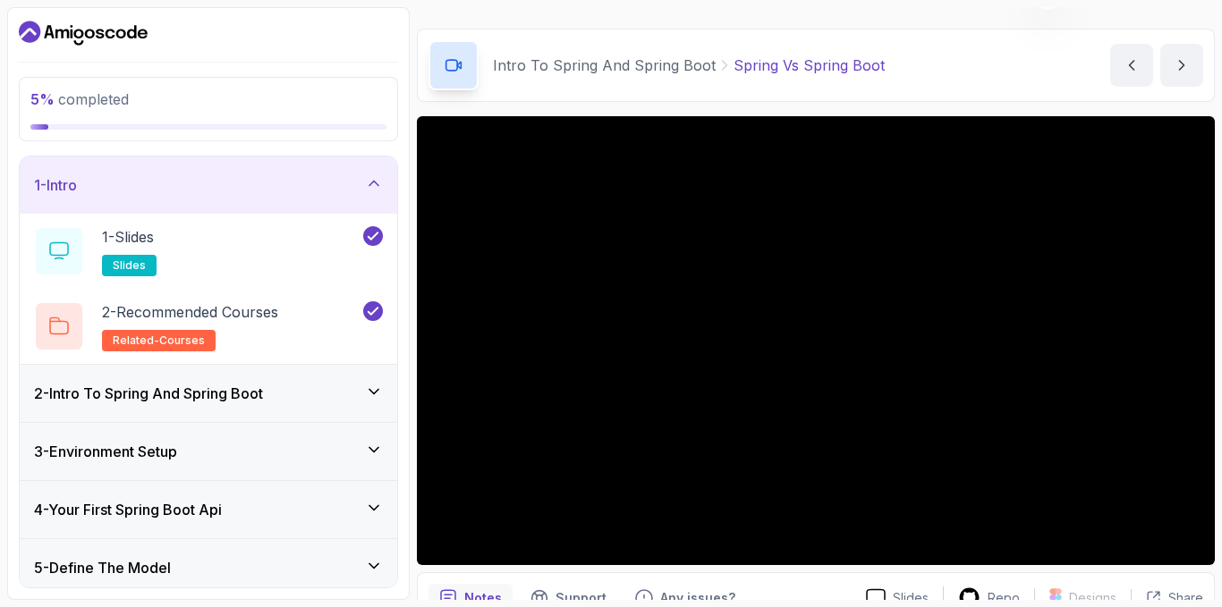
click at [212, 199] on div "1 - Intro" at bounding box center [209, 185] width 378 height 57
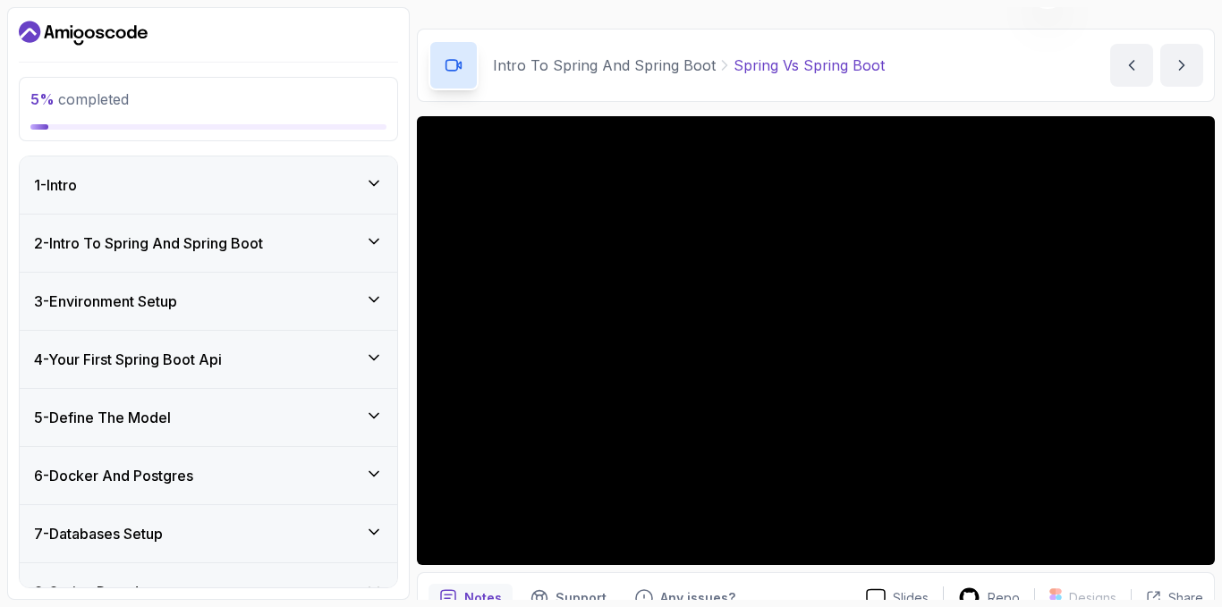
click at [213, 248] on h3 "2 - Intro To Spring And Spring Boot" at bounding box center [148, 243] width 229 height 21
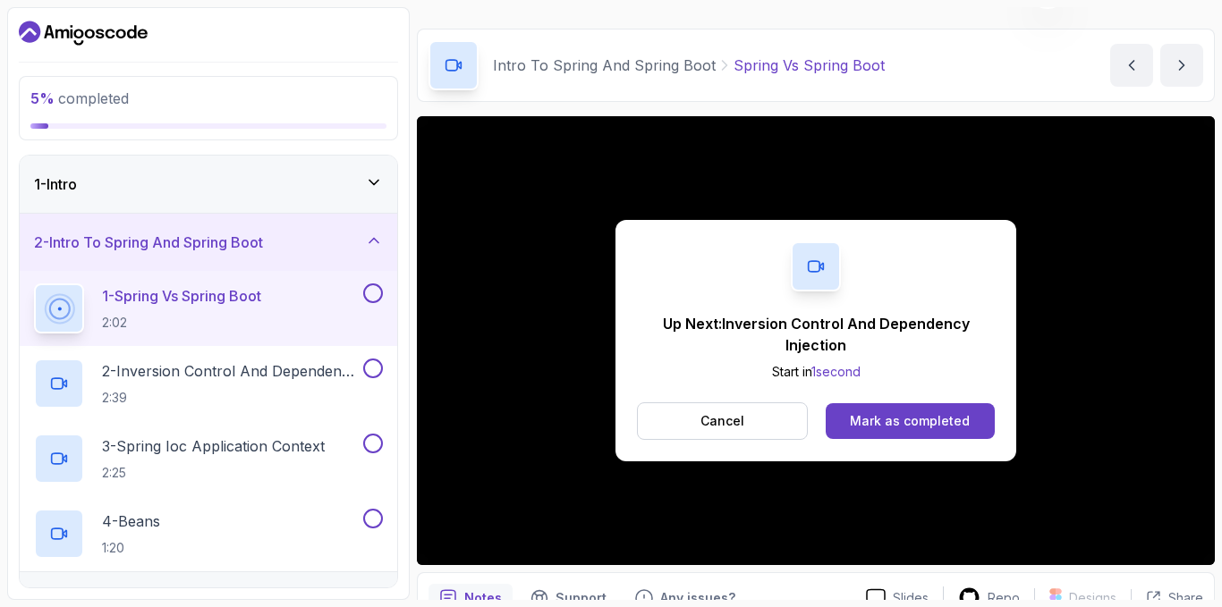
click at [374, 294] on button at bounding box center [373, 294] width 20 height 20
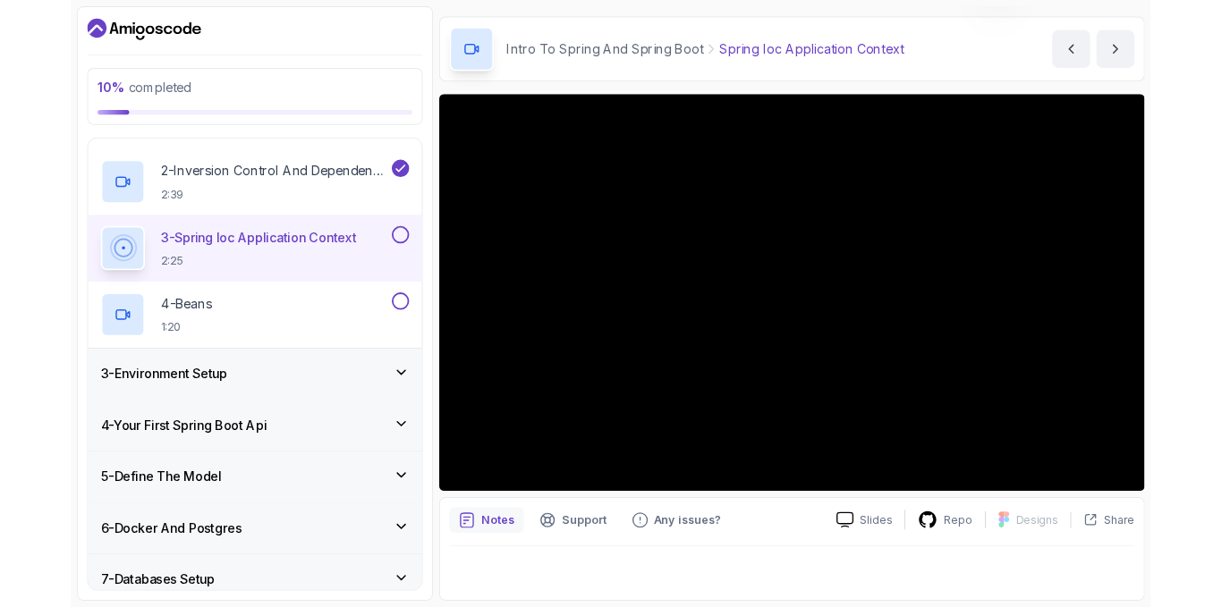
scroll to position [89, 0]
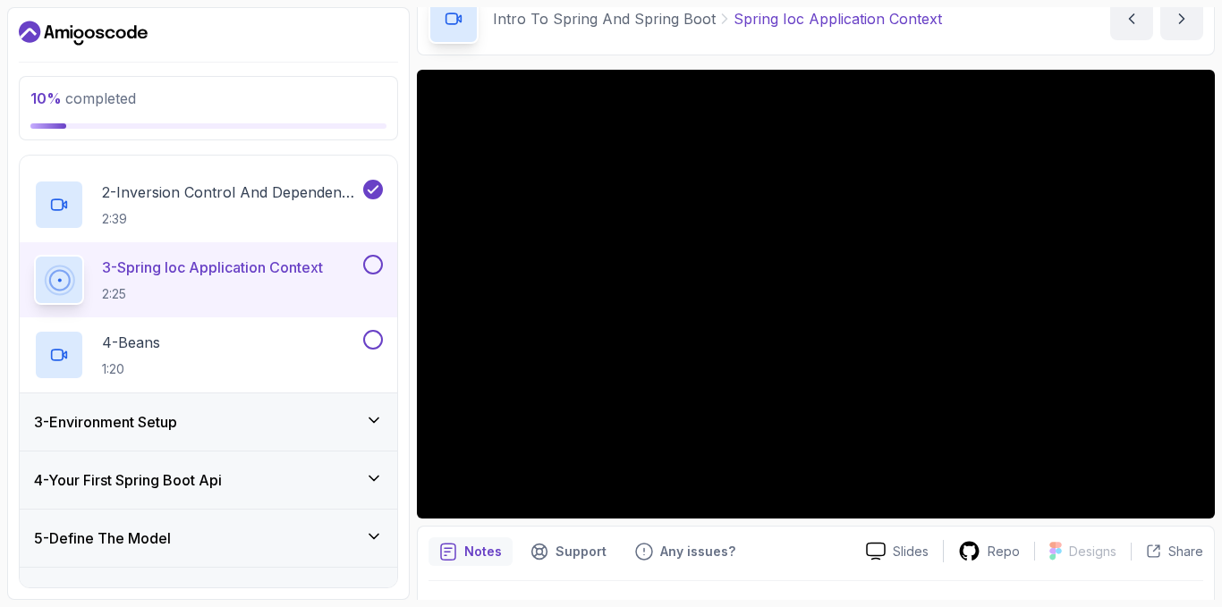
click at [373, 270] on button at bounding box center [373, 265] width 20 height 20
click at [235, 345] on div "4 - Beans 1:20" at bounding box center [197, 355] width 326 height 50
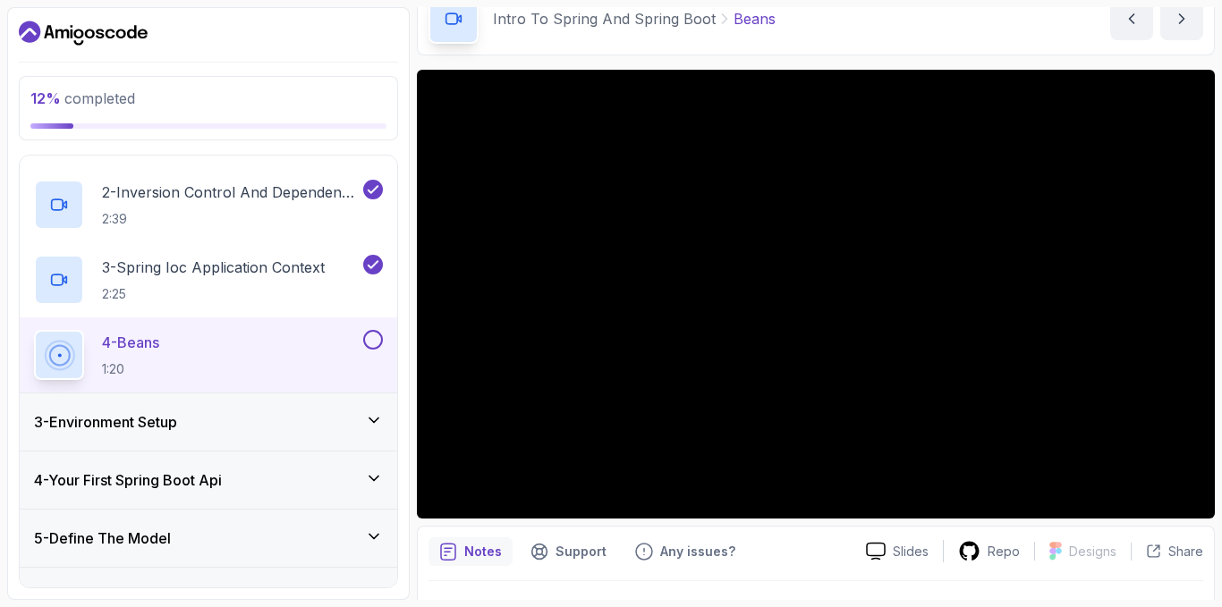
click at [254, 419] on div "3 - Environment Setup" at bounding box center [208, 422] width 349 height 21
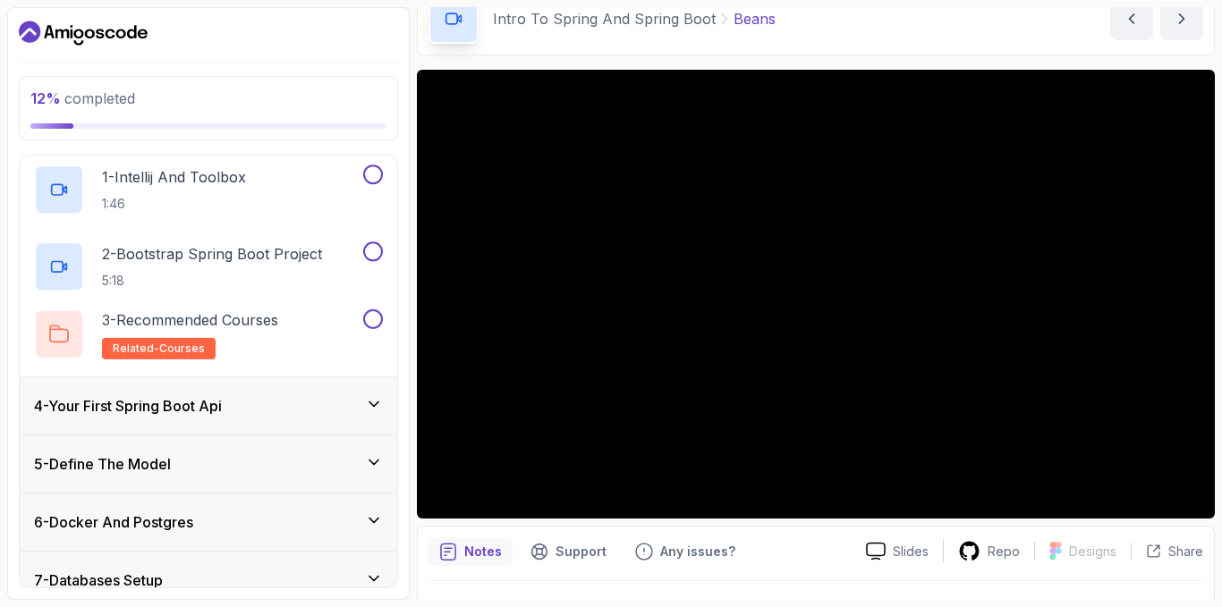
scroll to position [133, 0]
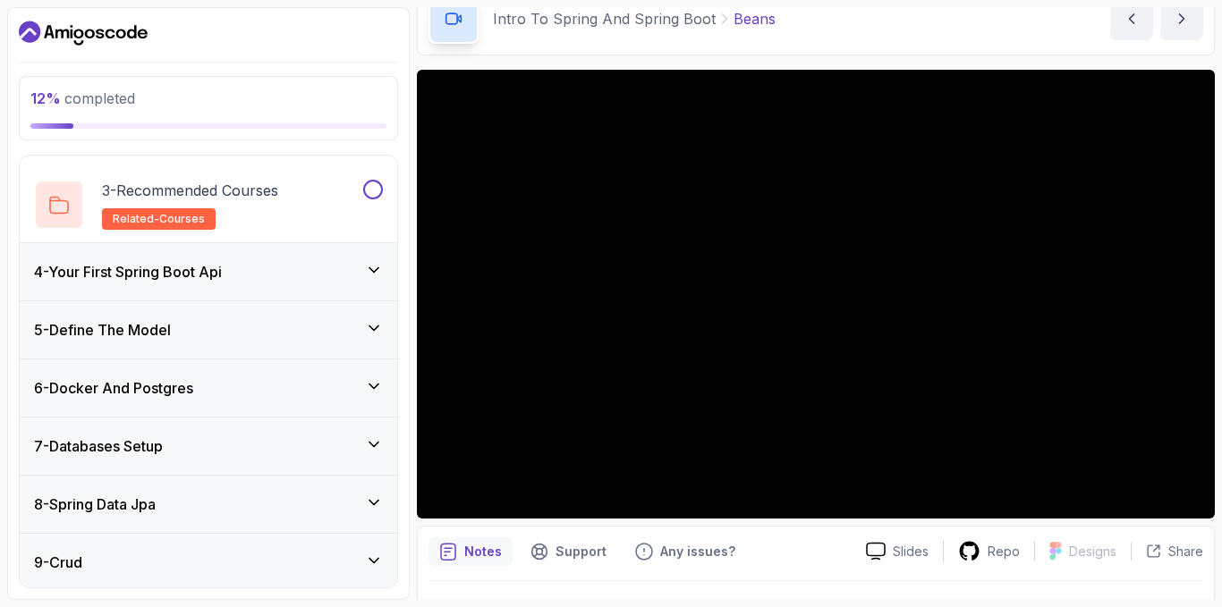
click at [228, 294] on div "4 - Your First Spring Boot Api" at bounding box center [209, 271] width 378 height 57
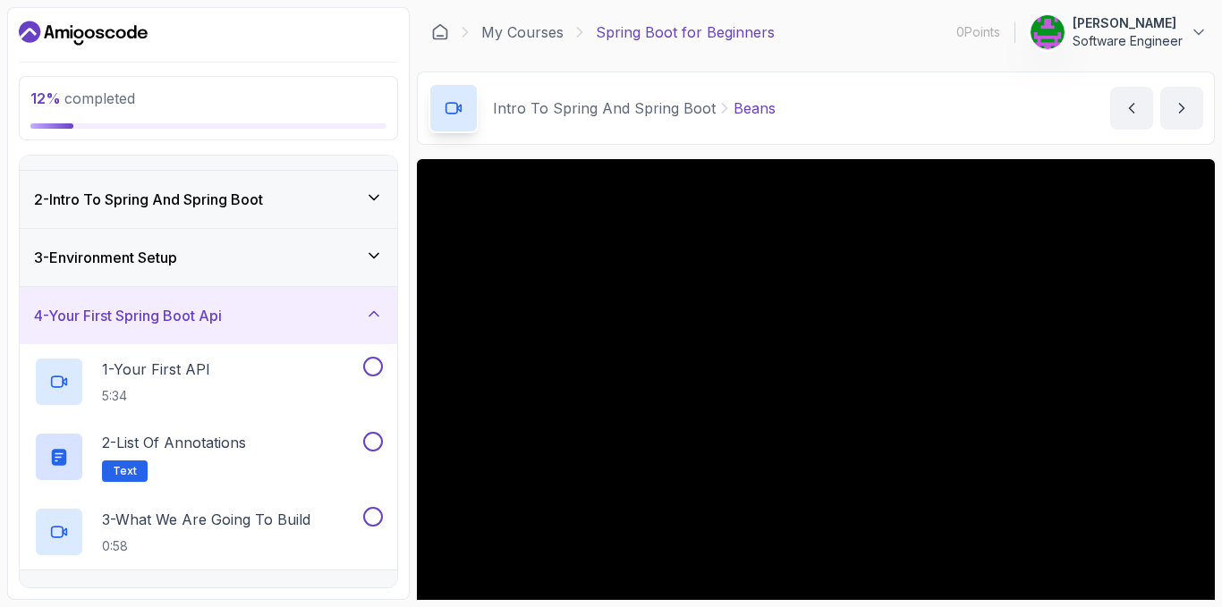
scroll to position [0, 0]
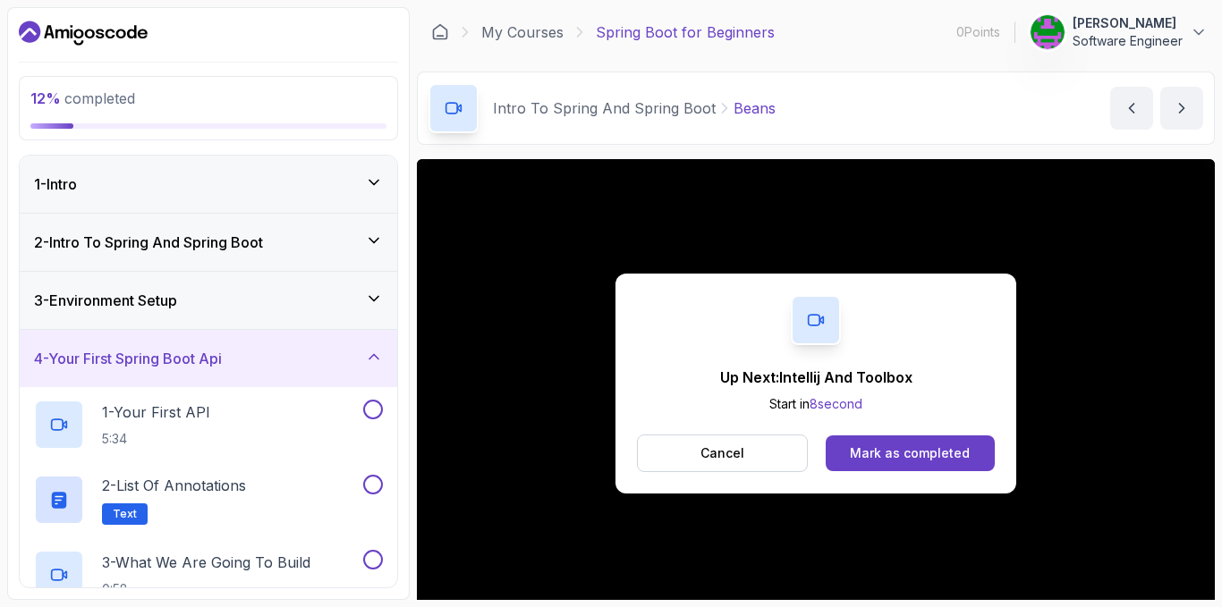
click at [255, 290] on div "3 - Environment Setup" at bounding box center [208, 300] width 349 height 21
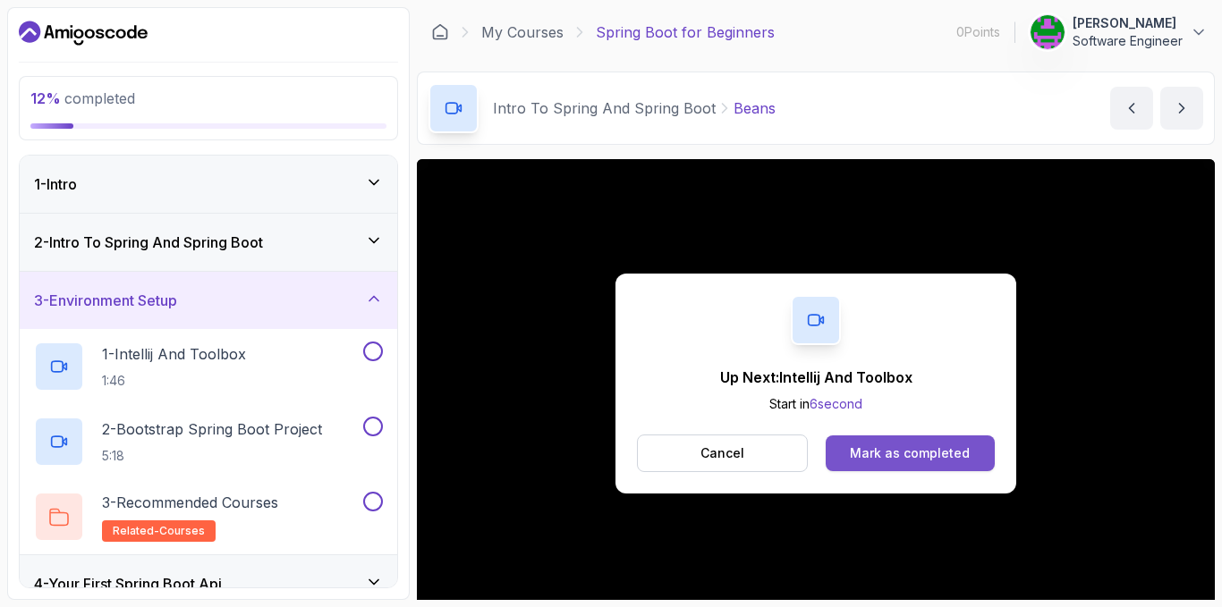
click at [948, 449] on div "Mark as completed" at bounding box center [910, 454] width 120 height 18
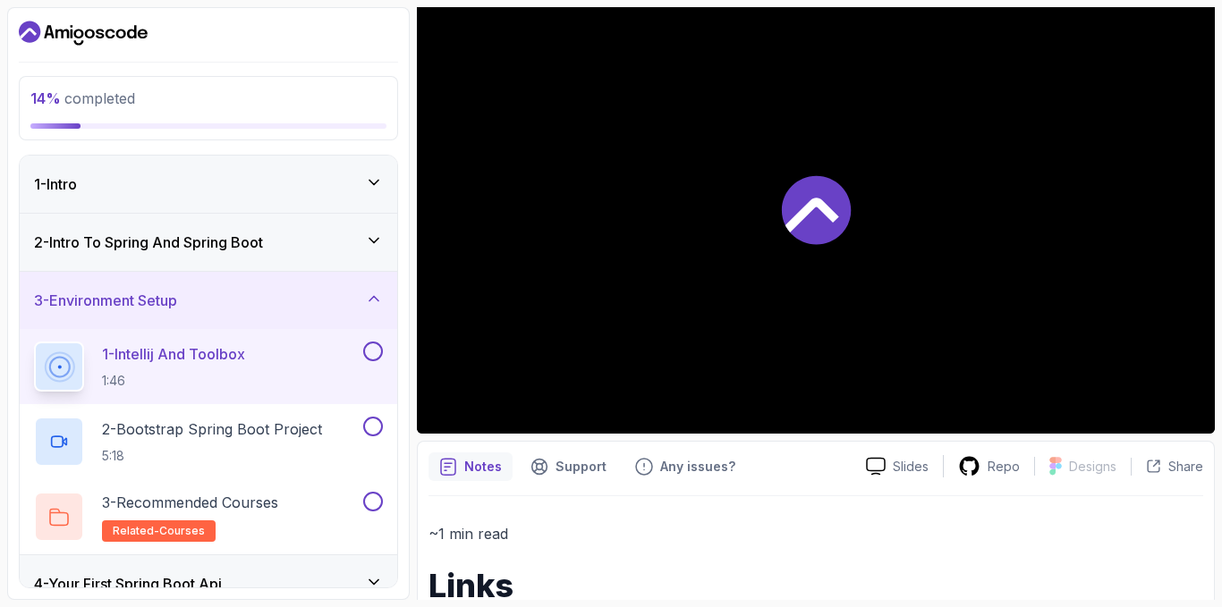
scroll to position [179, 0]
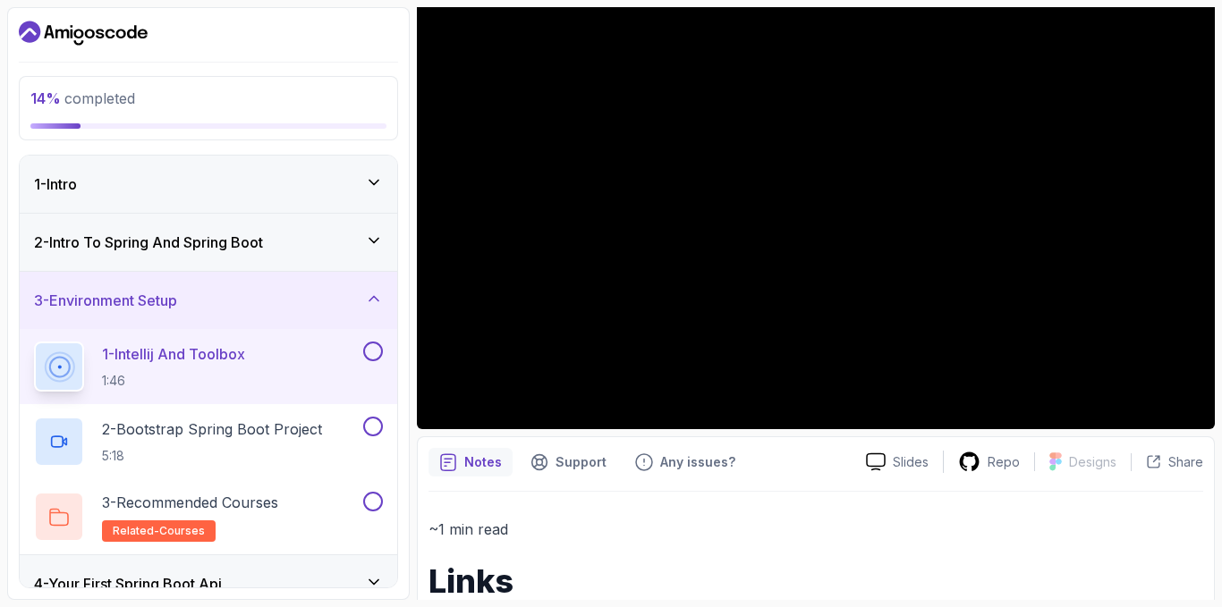
click at [372, 245] on icon at bounding box center [374, 241] width 18 height 18
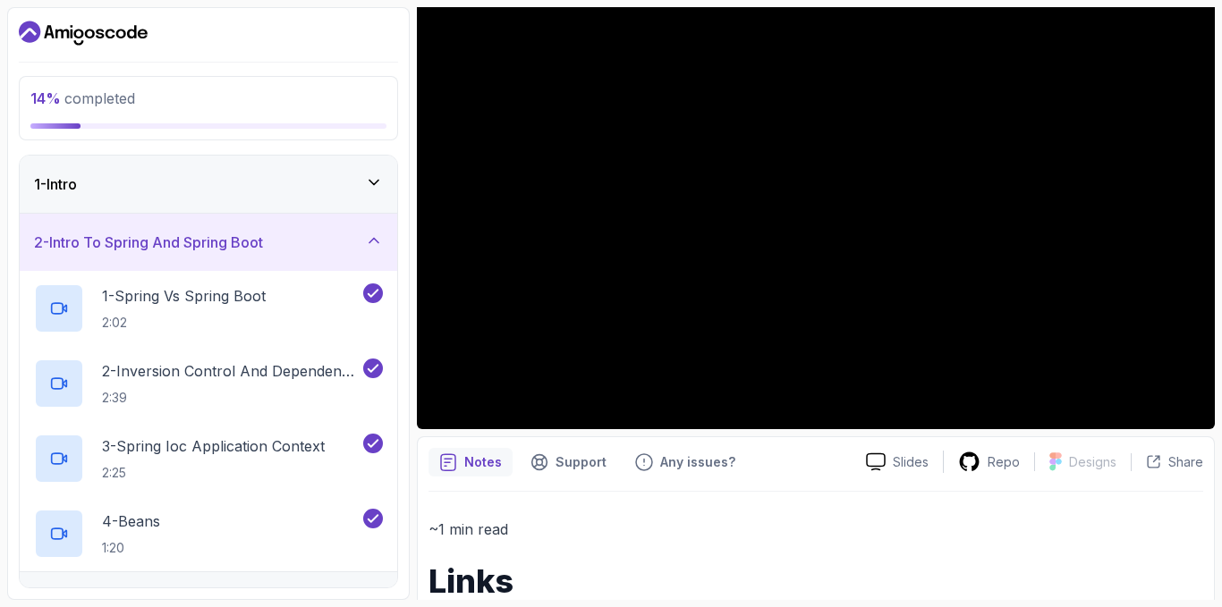
click at [372, 245] on icon at bounding box center [374, 241] width 18 height 18
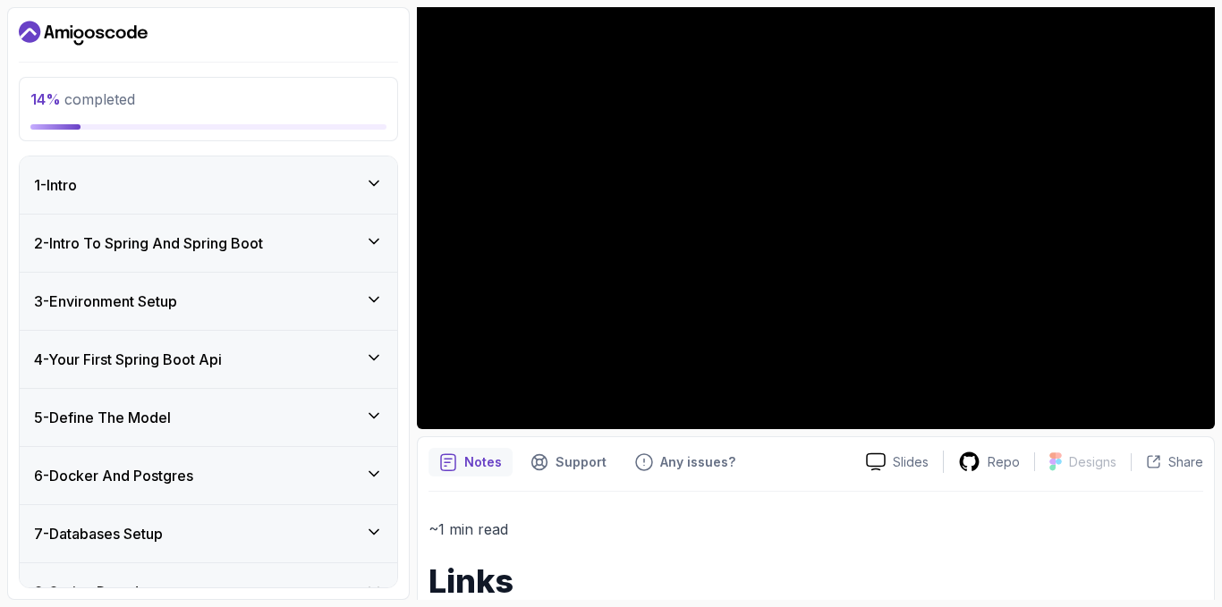
click at [230, 288] on div "3 - Environment Setup" at bounding box center [209, 301] width 378 height 57
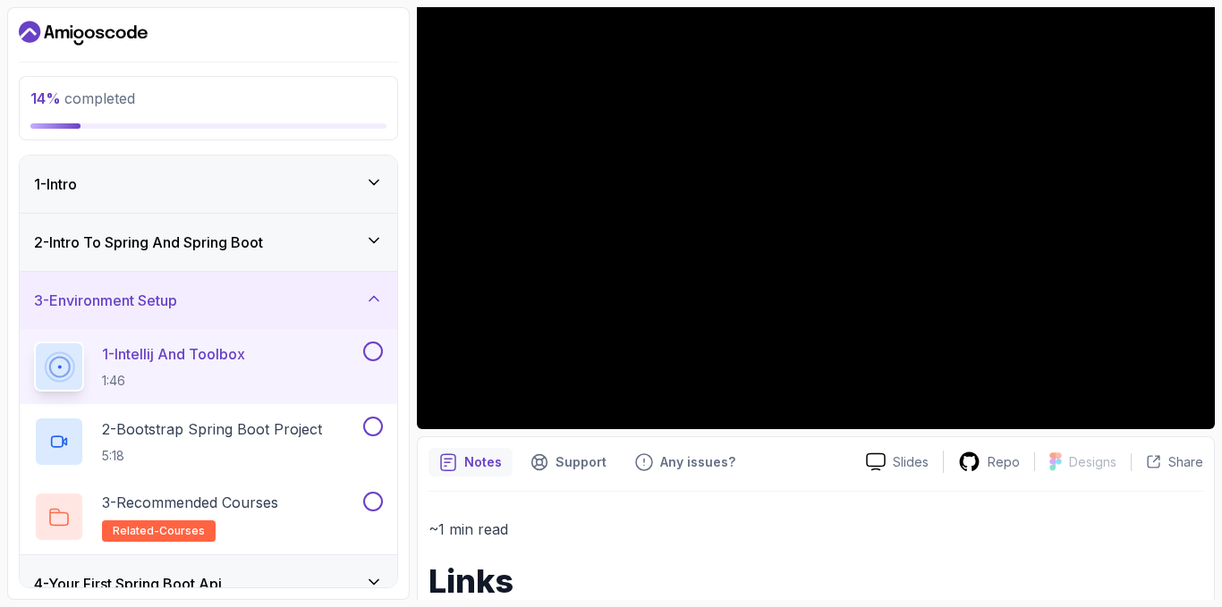
click at [378, 352] on button at bounding box center [373, 352] width 20 height 20
click at [259, 435] on p "2 - Bootstrap Spring Boot Project" at bounding box center [212, 429] width 220 height 21
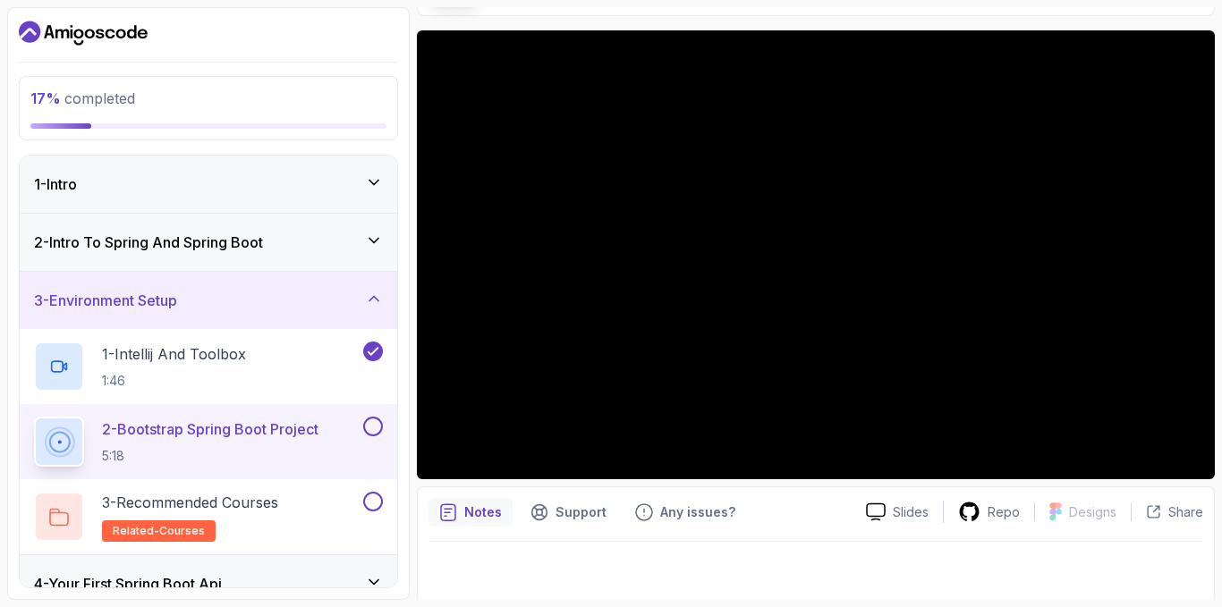
scroll to position [132, 0]
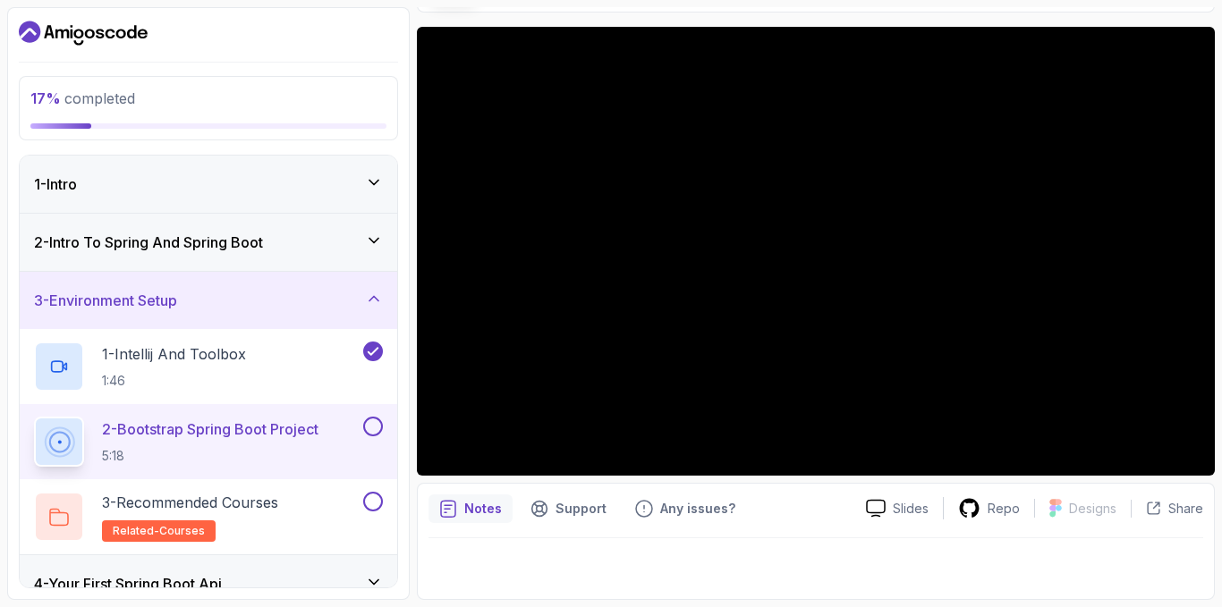
click at [225, 302] on div "3 - Environment Setup" at bounding box center [208, 300] width 349 height 21
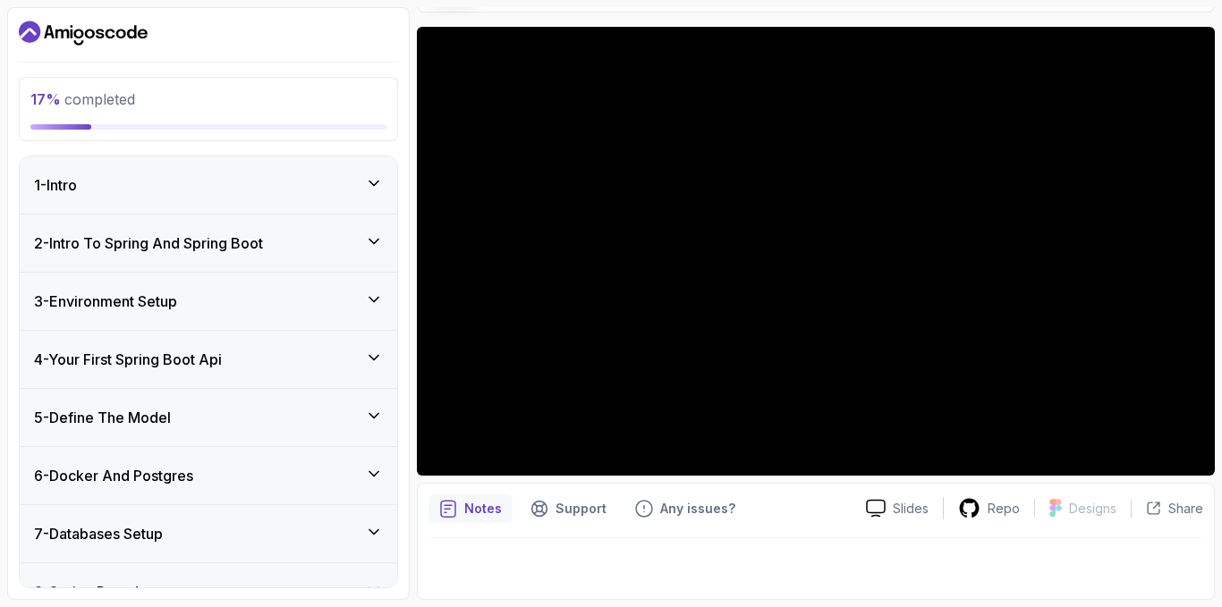
click at [203, 365] on h3 "4 - Your First Spring Boot Api" at bounding box center [128, 359] width 188 height 21
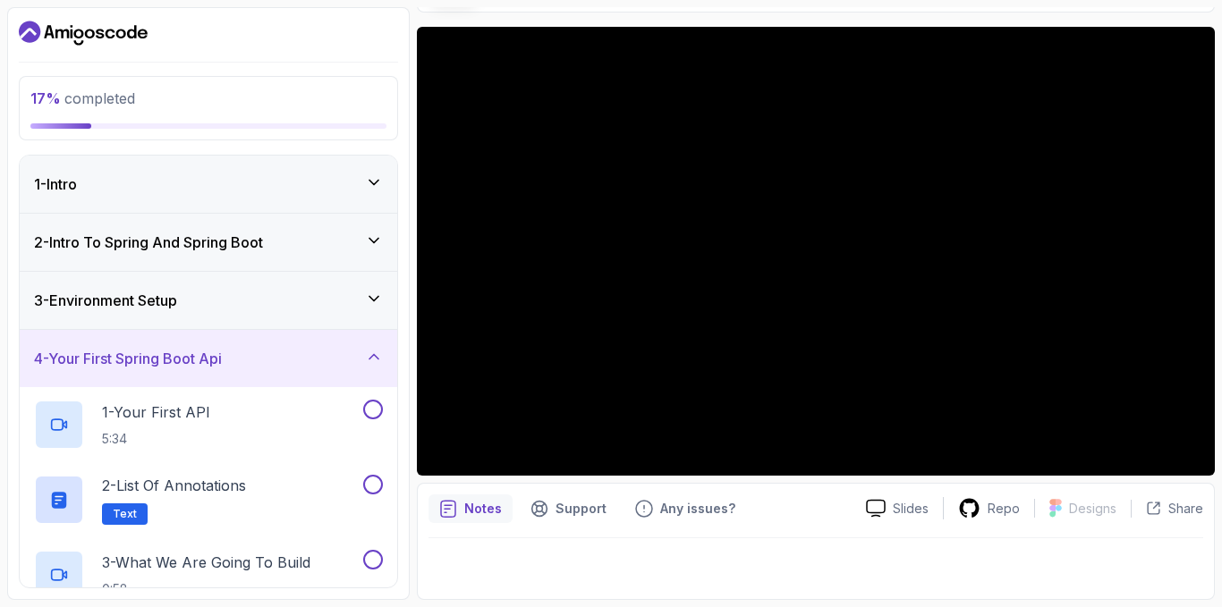
click at [203, 301] on div "3 - Environment Setup" at bounding box center [208, 300] width 349 height 21
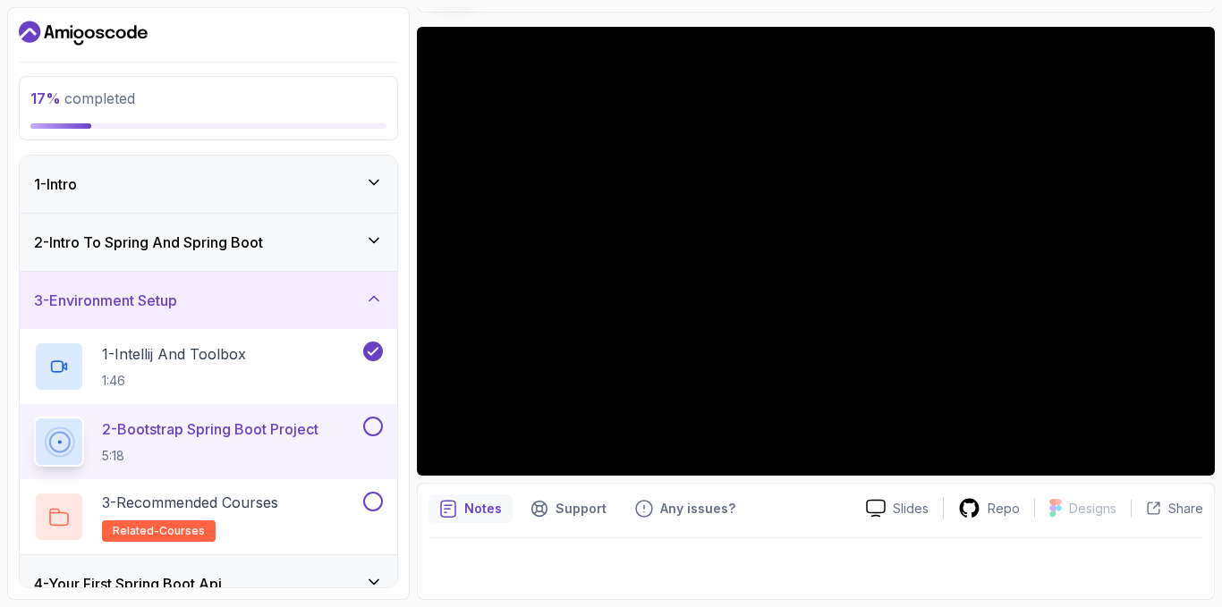
click at [241, 316] on div "3 - Environment Setup" at bounding box center [209, 300] width 378 height 57
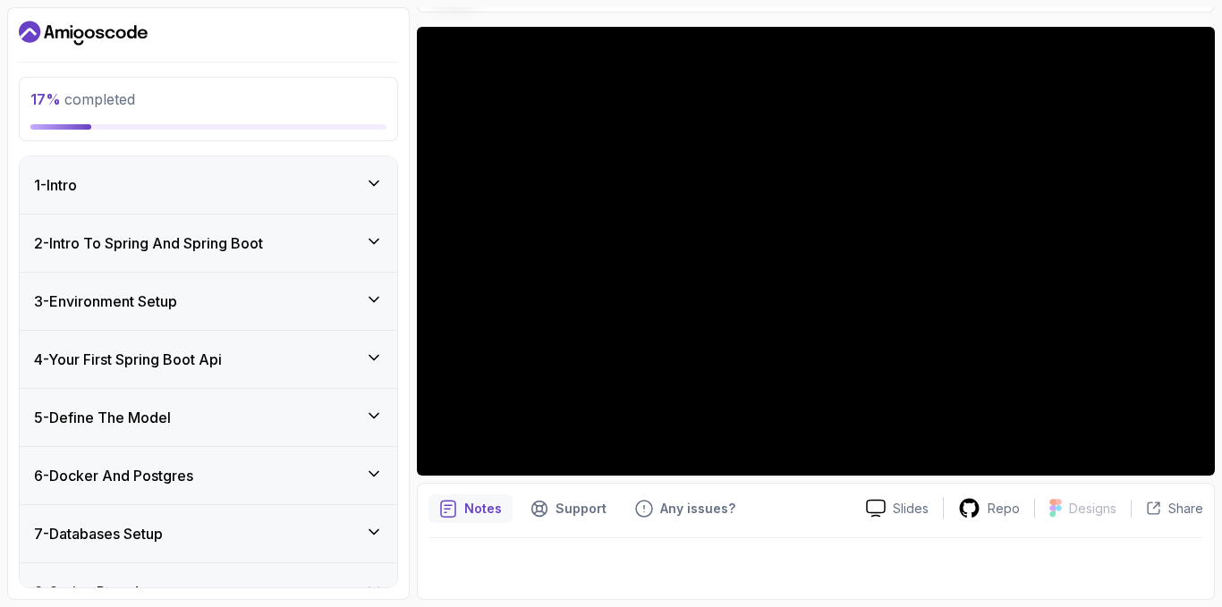
click at [213, 363] on h3 "4 - Your First Spring Boot Api" at bounding box center [128, 359] width 188 height 21
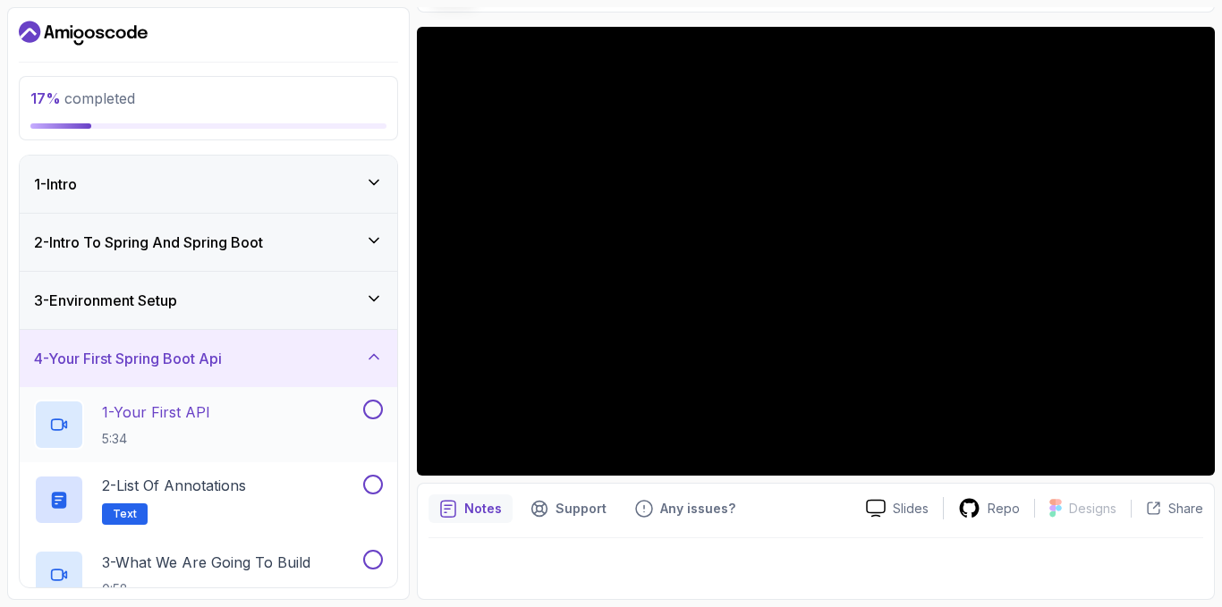
click at [216, 424] on div "1 - Your First API 5:34" at bounding box center [197, 425] width 326 height 50
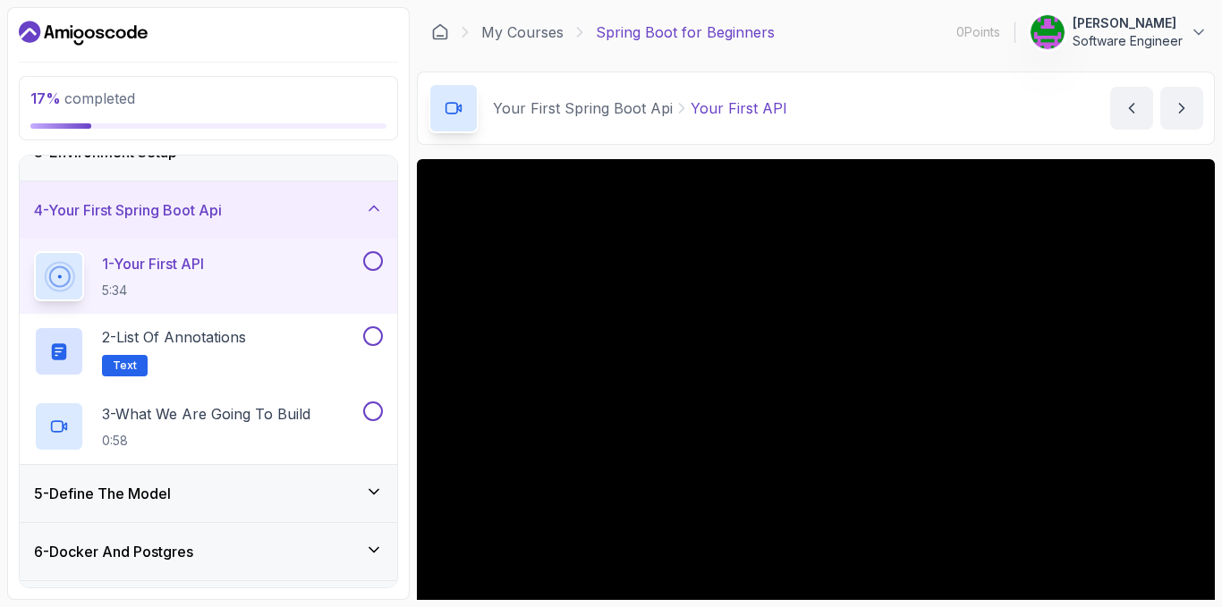
scroll to position [179, 0]
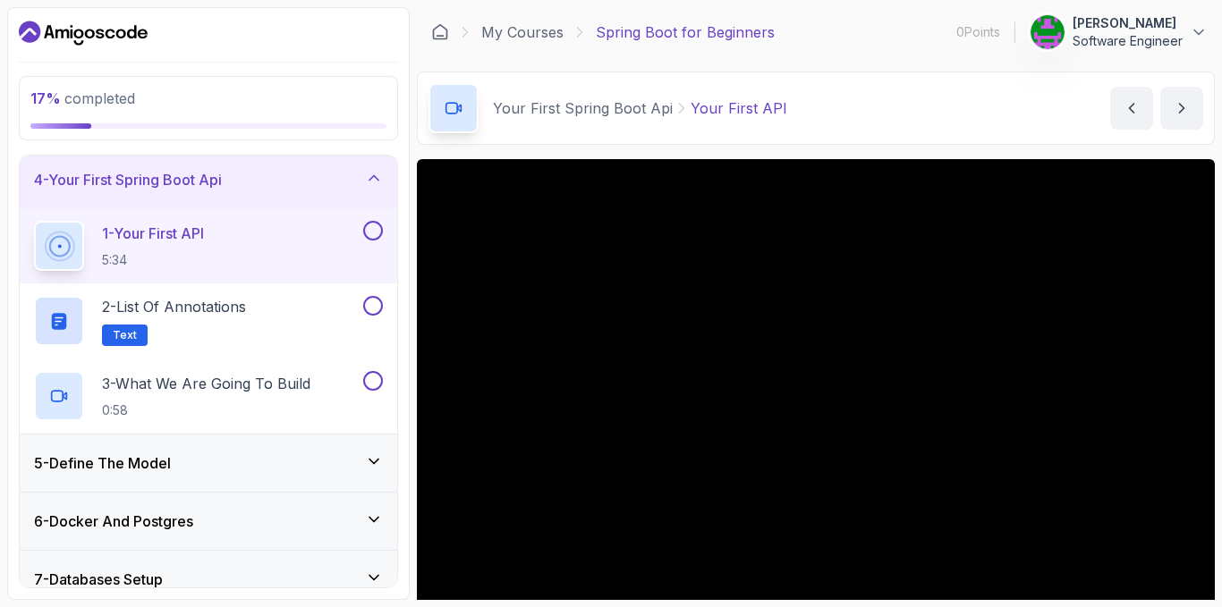
click at [351, 174] on div "4 - Your First Spring Boot Api" at bounding box center [208, 179] width 349 height 21
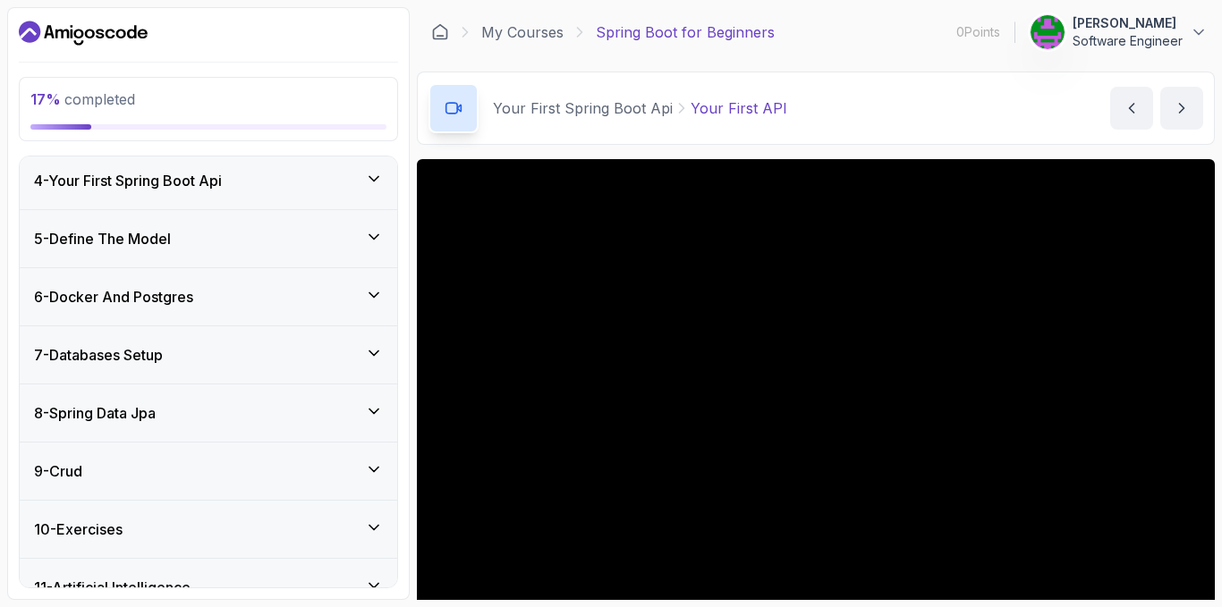
click at [279, 251] on div "5 - Define The Model" at bounding box center [209, 238] width 378 height 57
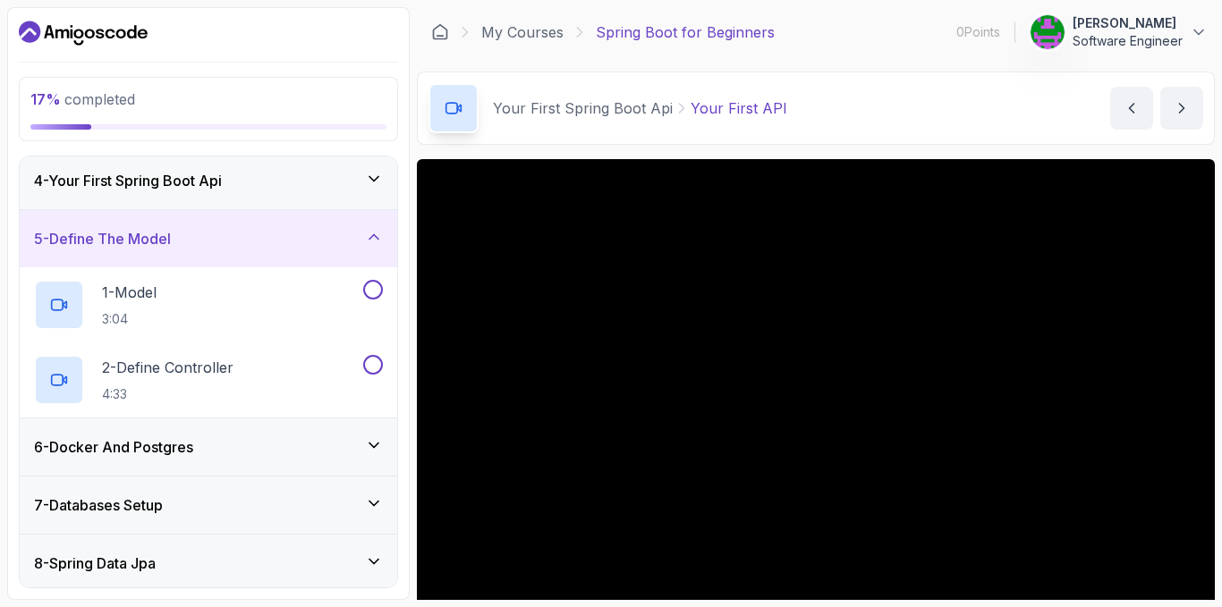
click at [283, 242] on div "5 - Define The Model" at bounding box center [208, 238] width 349 height 21
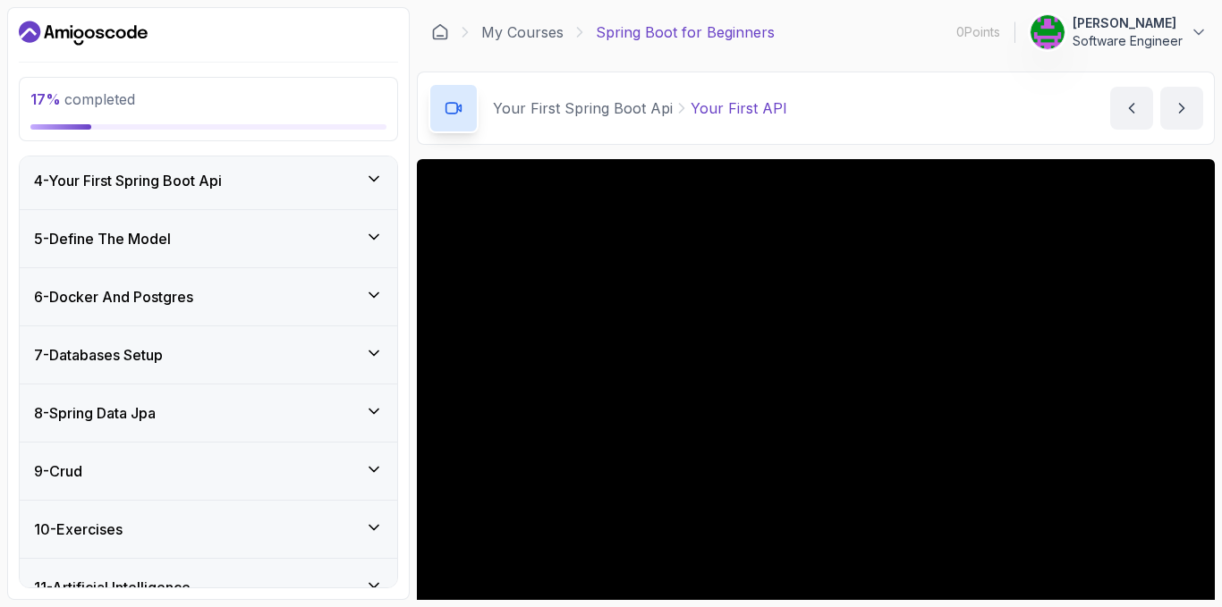
click at [233, 300] on div "6 - Docker And Postgres" at bounding box center [208, 296] width 349 height 21
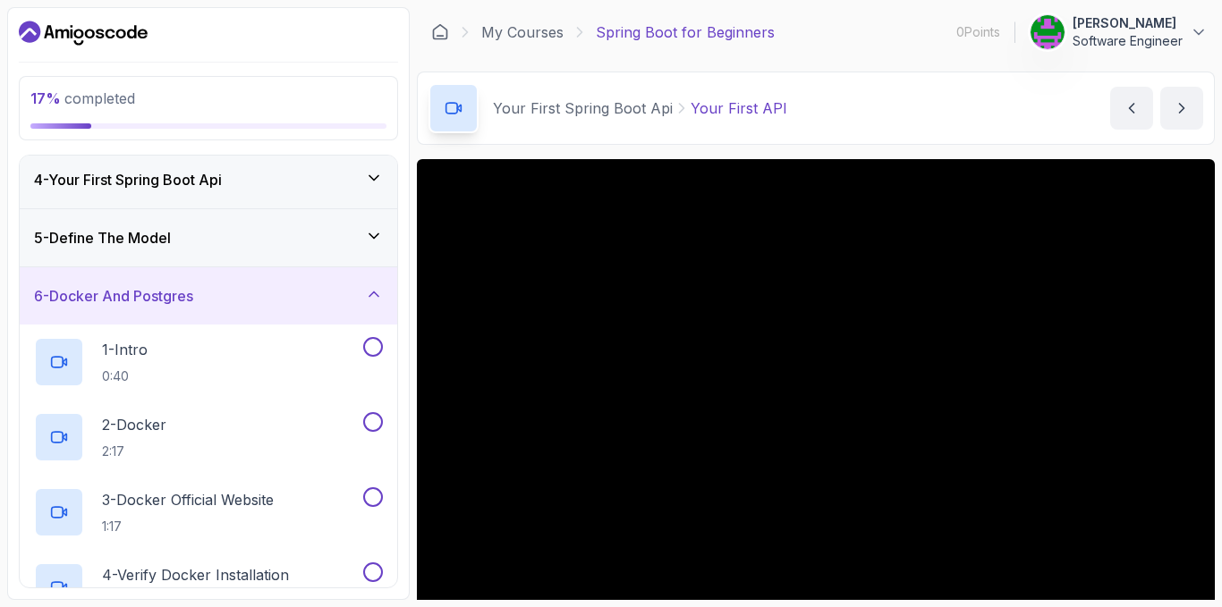
click at [233, 300] on div "6 - Docker And Postgres" at bounding box center [208, 295] width 349 height 21
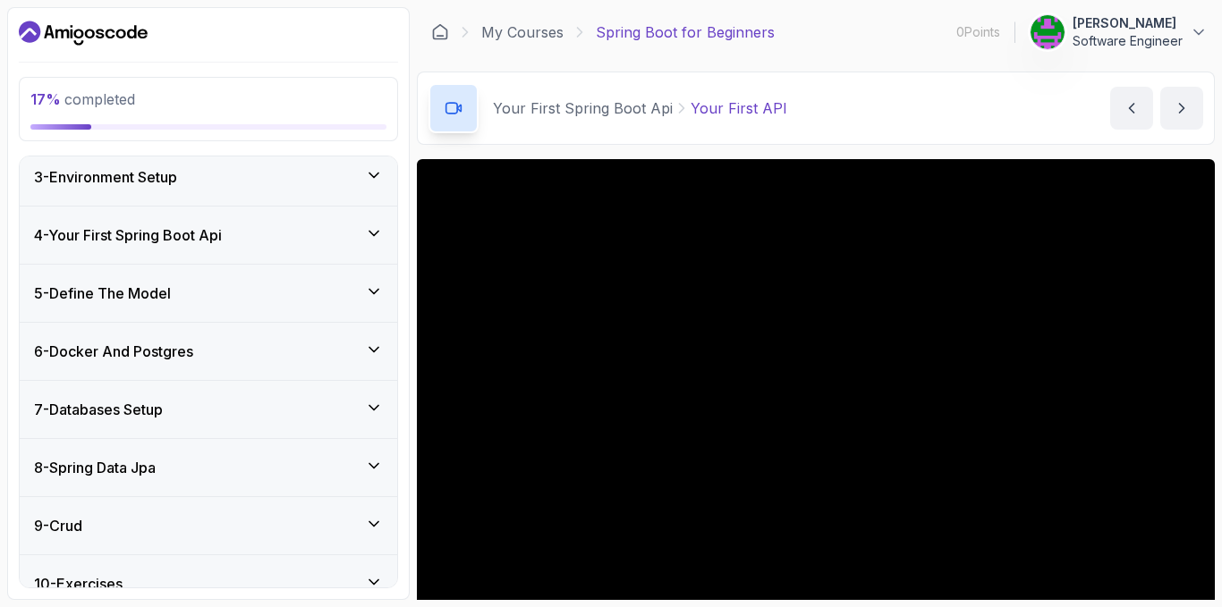
scroll to position [0, 0]
